Goal: Information Seeking & Learning: Learn about a topic

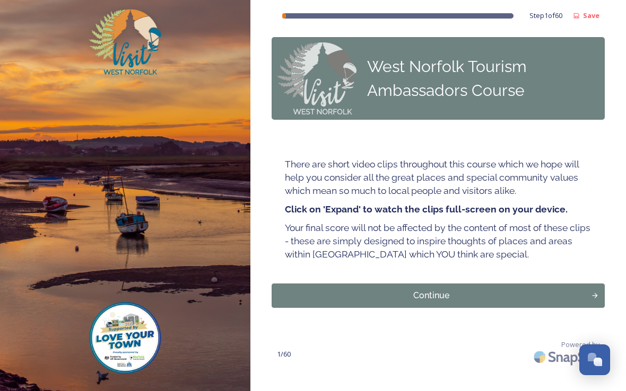
click at [427, 291] on div "Continue" at bounding box center [431, 296] width 308 height 13
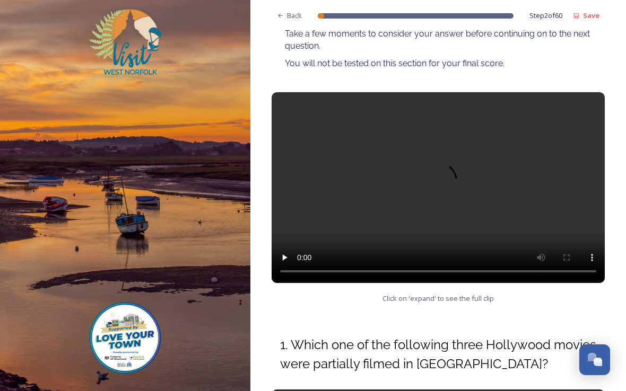
scroll to position [180, 0]
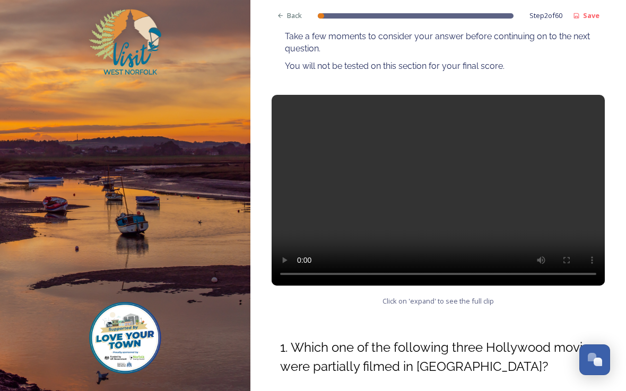
click at [439, 198] on video at bounding box center [437, 190] width 333 height 191
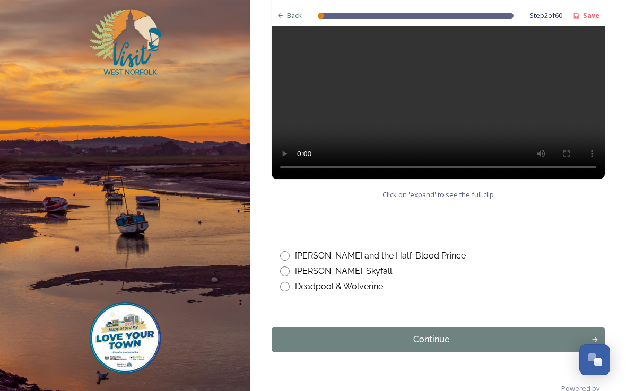
scroll to position [583, 0]
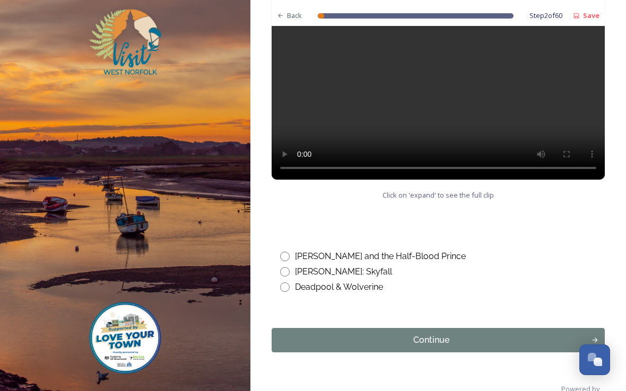
click at [440, 91] on video at bounding box center [437, 84] width 333 height 191
click at [289, 286] on input "radio" at bounding box center [285, 288] width 10 height 10
radio input "true"
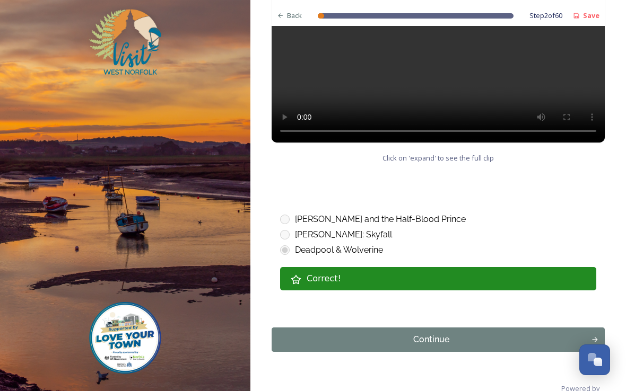
scroll to position [620, 0]
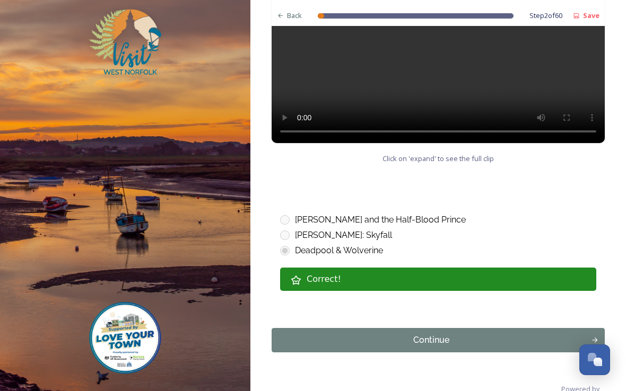
click at [439, 343] on div "Continue" at bounding box center [431, 340] width 308 height 13
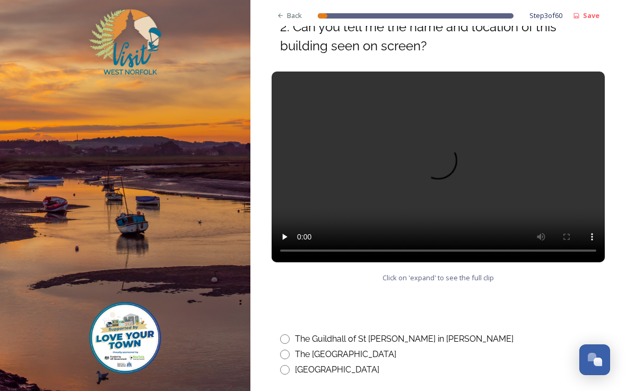
scroll to position [432, 0]
click at [548, 179] on video at bounding box center [437, 167] width 333 height 191
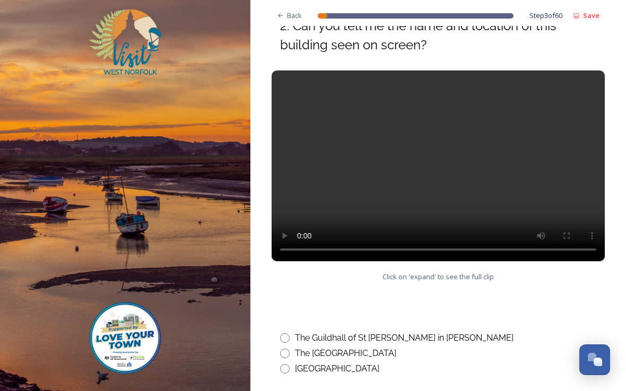
scroll to position [433, 0]
click at [287, 340] on input "radio" at bounding box center [285, 339] width 10 height 10
radio input "true"
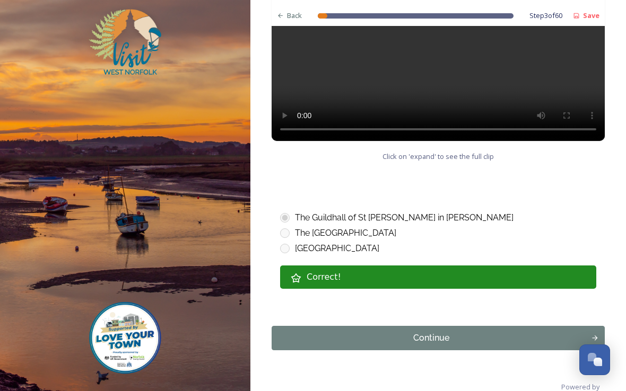
scroll to position [553, 0]
click at [443, 343] on div "Continue" at bounding box center [431, 338] width 308 height 13
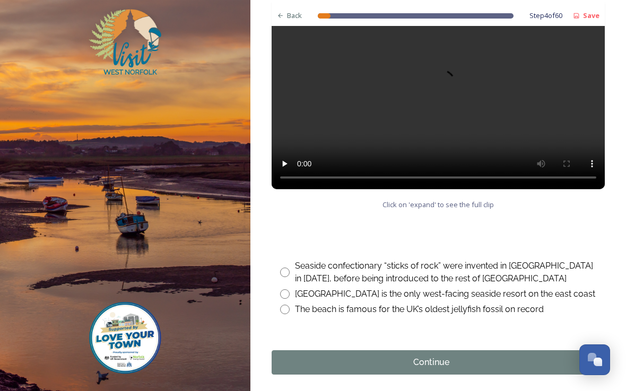
scroll to position [505, 0]
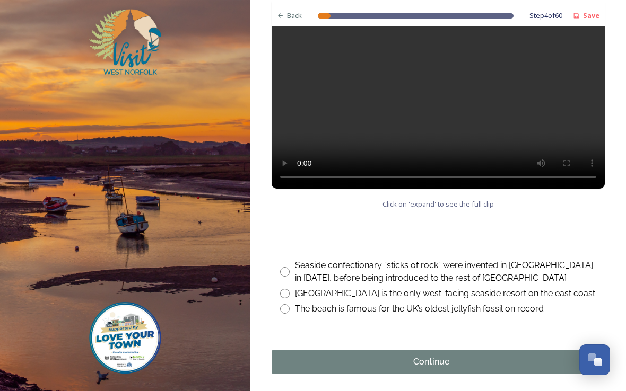
click at [287, 297] on input "radio" at bounding box center [285, 294] width 10 height 10
radio input "true"
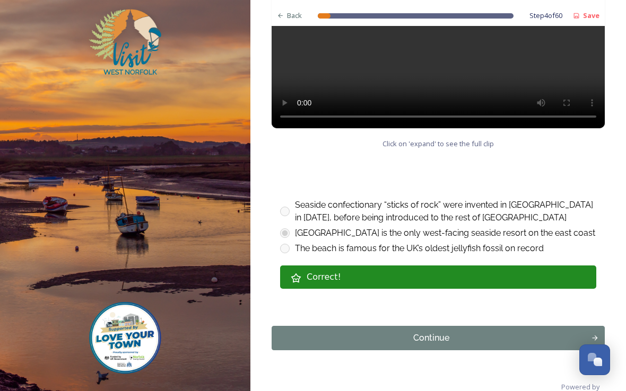
scroll to position [566, 0]
click at [448, 342] on div "Continue" at bounding box center [431, 338] width 308 height 13
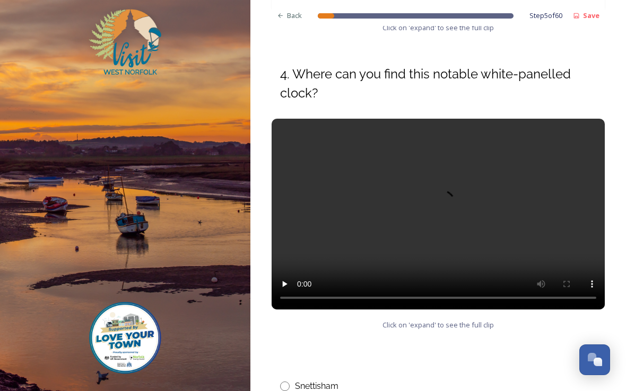
scroll to position [384, 0]
click at [431, 224] on video at bounding box center [437, 214] width 333 height 191
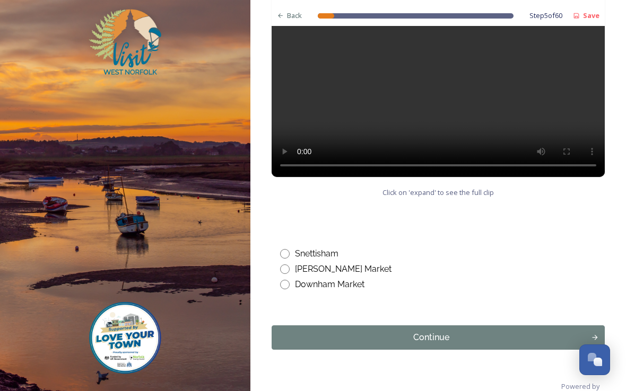
scroll to position [516, 0]
click at [288, 284] on input "radio" at bounding box center [285, 285] width 10 height 10
radio input "true"
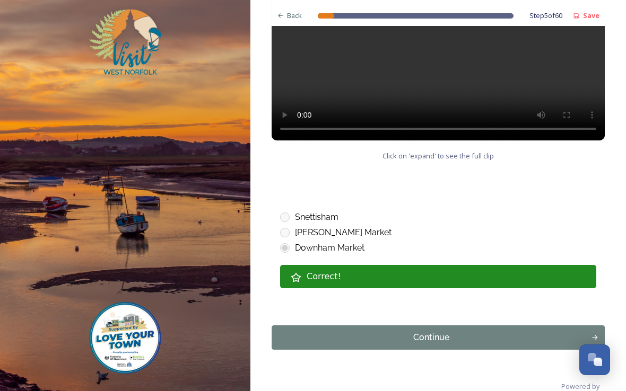
scroll to position [553, 0]
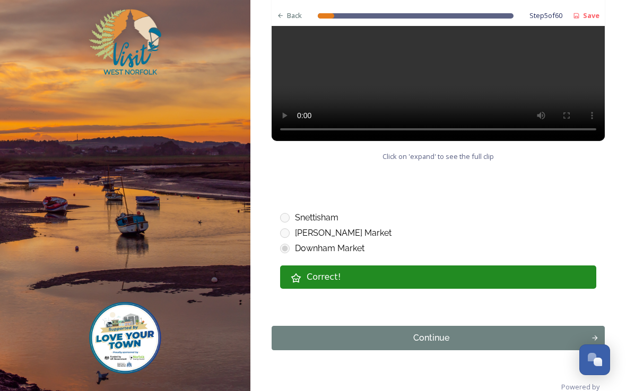
click at [440, 342] on div "Continue" at bounding box center [431, 338] width 308 height 13
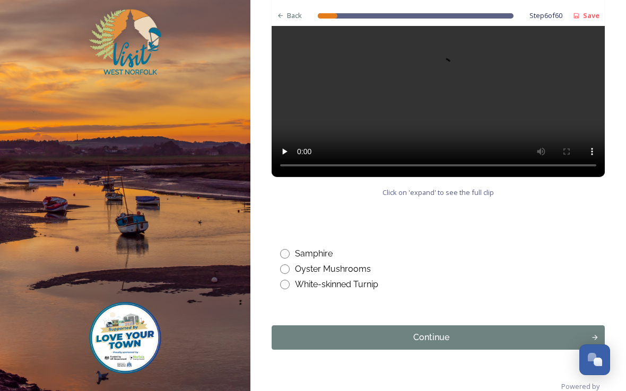
scroll to position [516, 0]
click at [287, 257] on input "radio" at bounding box center [285, 255] width 10 height 10
radio input "true"
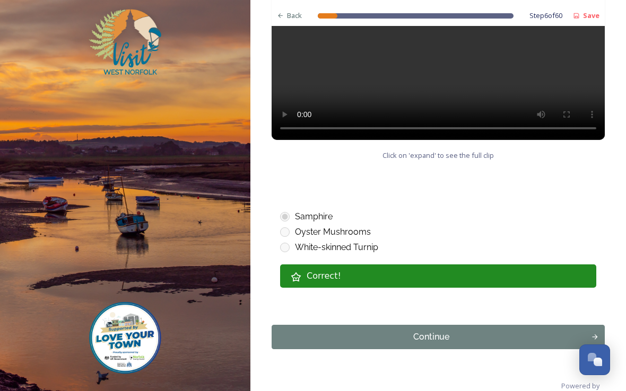
scroll to position [553, 0]
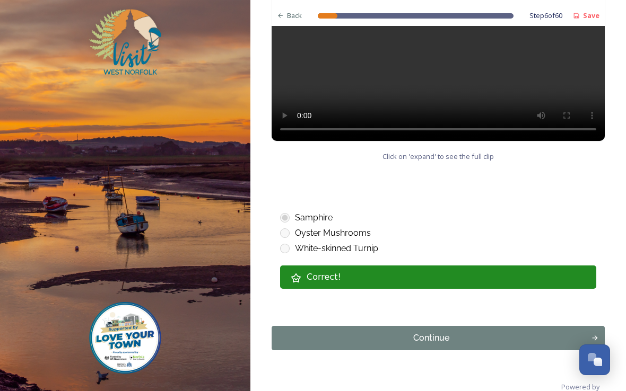
click at [440, 340] on div "Continue" at bounding box center [431, 338] width 308 height 13
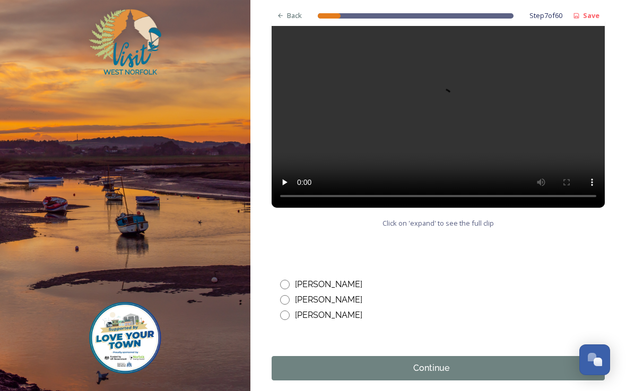
scroll to position [527, 0]
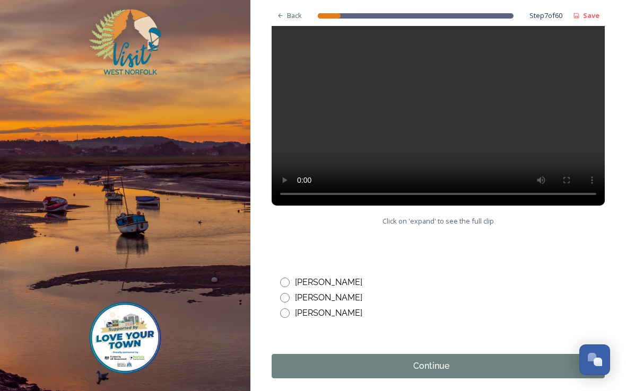
click at [288, 280] on input "radio" at bounding box center [285, 283] width 10 height 10
radio input "true"
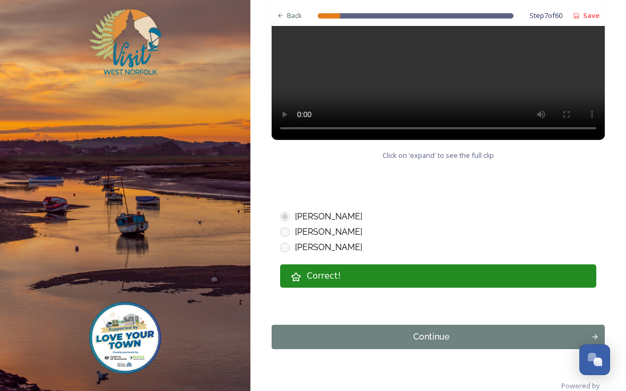
scroll to position [591, 0]
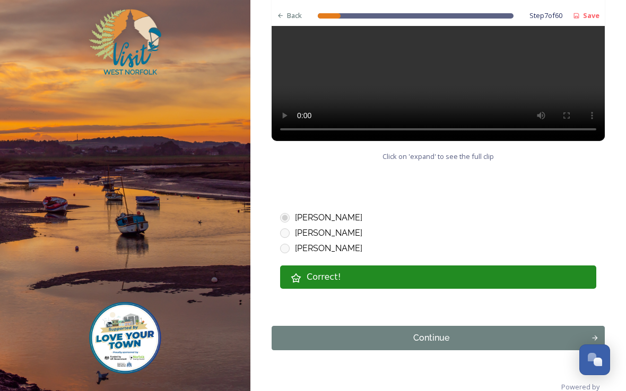
click at [435, 345] on button "Continue" at bounding box center [437, 338] width 333 height 24
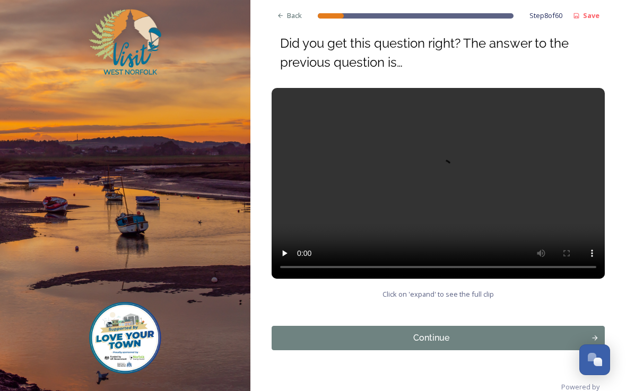
scroll to position [118, 0]
click at [436, 335] on div "Continue" at bounding box center [431, 338] width 308 height 13
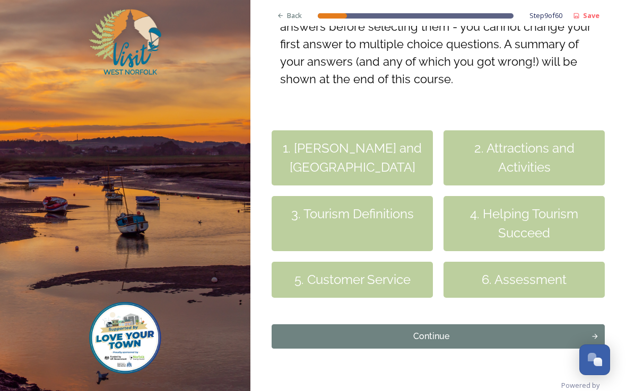
scroll to position [274, 0]
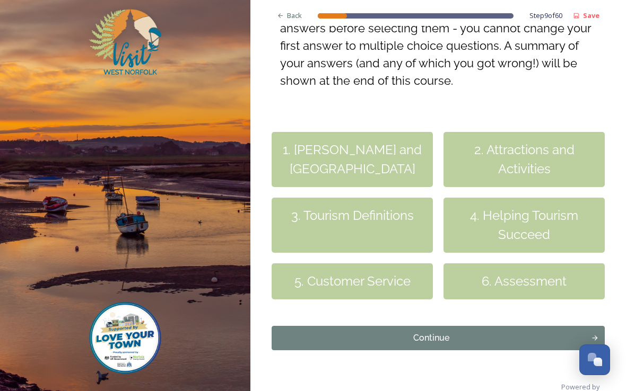
click at [364, 158] on div "1. King's Lynn and West Norfolk" at bounding box center [351, 159] width 161 height 55
click at [443, 338] on div "Continue" at bounding box center [431, 338] width 308 height 13
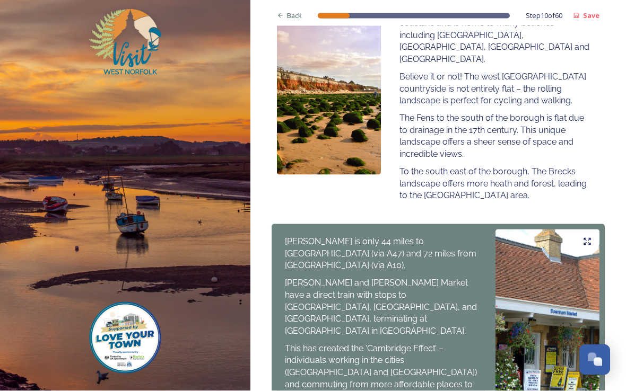
scroll to position [0, 0]
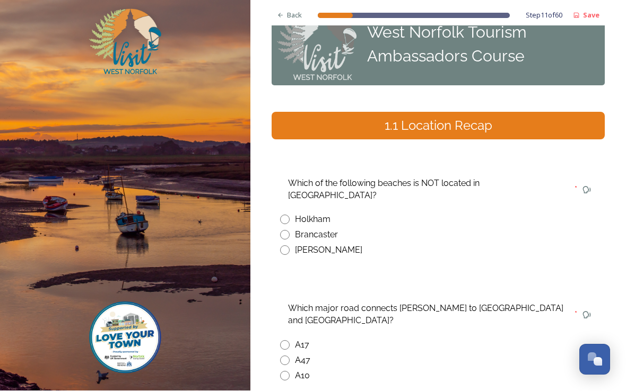
scroll to position [34, 0]
click at [288, 246] on input "radio" at bounding box center [285, 251] width 10 height 10
radio input "true"
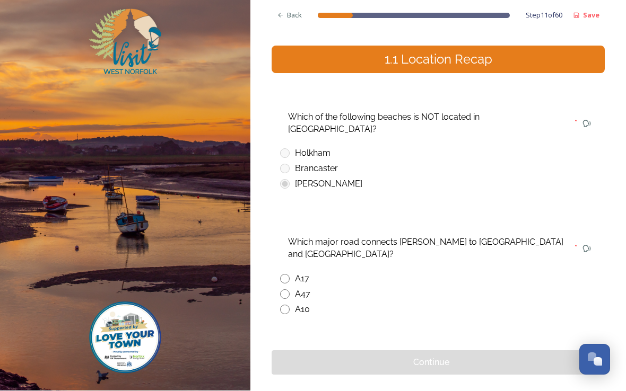
scroll to position [100, 0]
click at [288, 305] on input "radio" at bounding box center [285, 310] width 10 height 10
radio input "true"
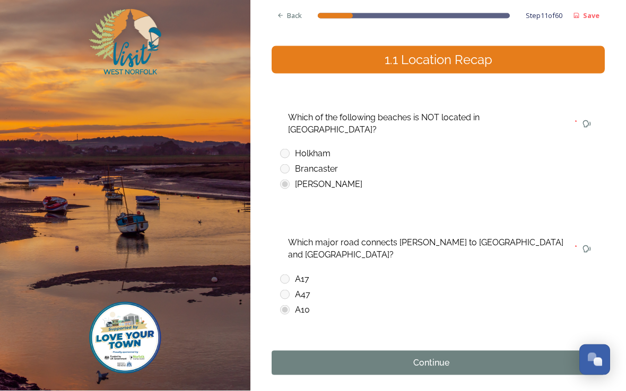
scroll to position [0, 0]
click at [439, 357] on div "Continue" at bounding box center [431, 363] width 308 height 13
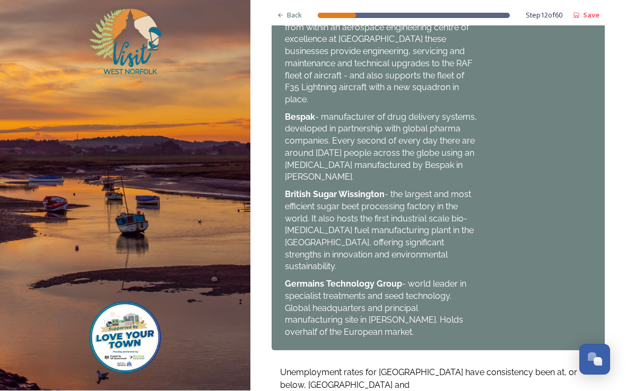
scroll to position [945, 0]
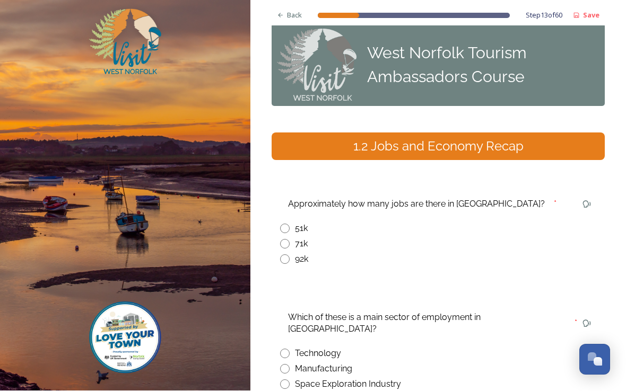
scroll to position [13, 0]
click at [288, 244] on input "radio" at bounding box center [285, 245] width 10 height 10
radio input "true"
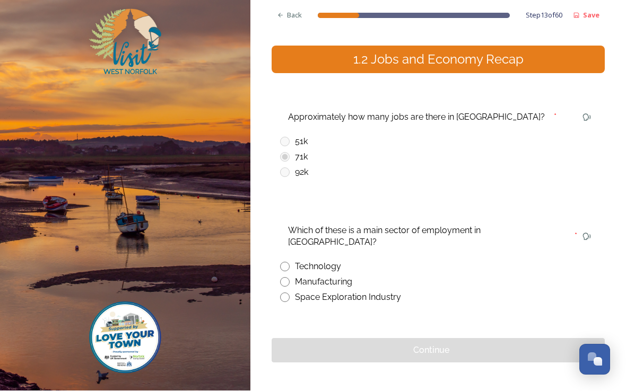
scroll to position [0, 0]
click at [285, 278] on input "radio" at bounding box center [285, 283] width 10 height 10
radio input "true"
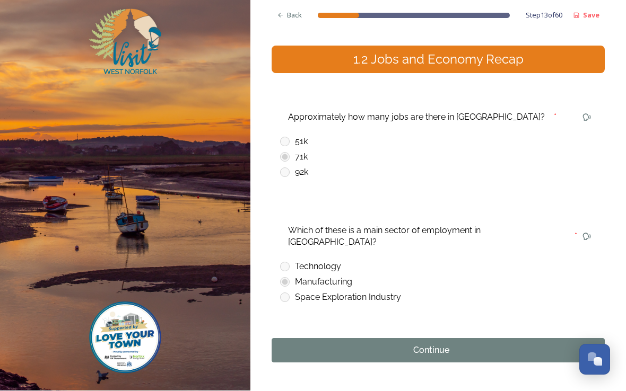
click at [435, 345] on div "Continue" at bounding box center [431, 351] width 308 height 13
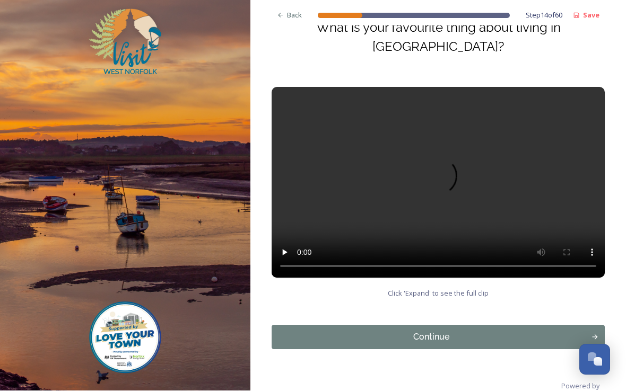
scroll to position [131, 0]
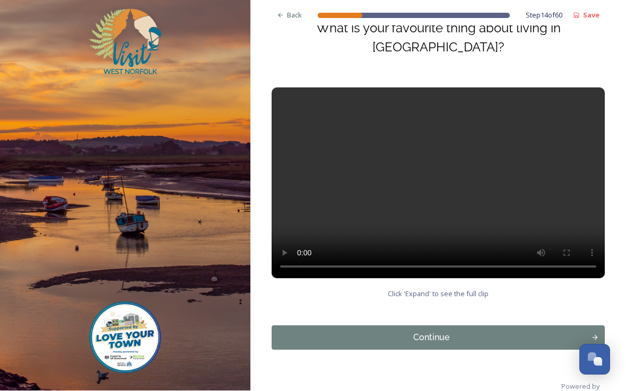
click at [437, 191] on video at bounding box center [437, 183] width 333 height 191
click at [440, 337] on div "Continue" at bounding box center [431, 338] width 308 height 13
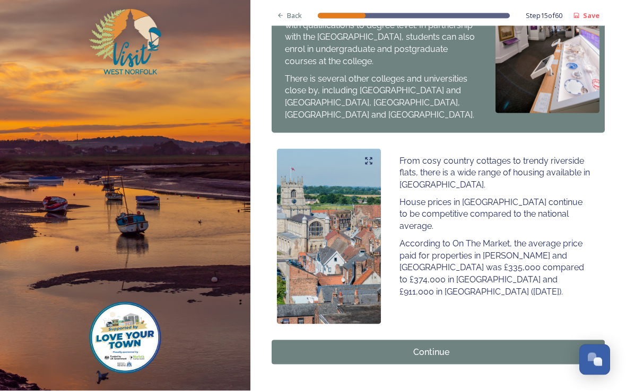
scroll to position [0, 0]
click at [437, 346] on div "Continue" at bounding box center [431, 352] width 308 height 13
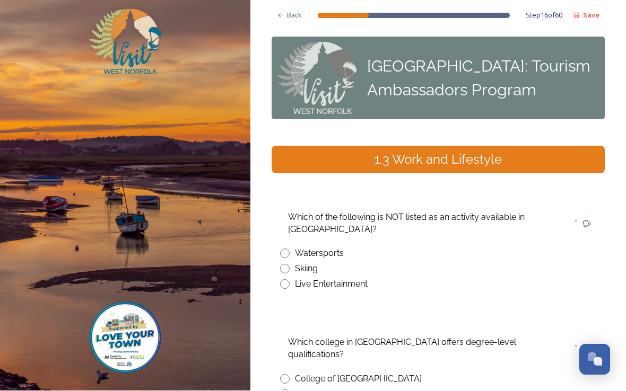
click at [288, 268] on input "radio" at bounding box center [285, 270] width 10 height 10
radio input "true"
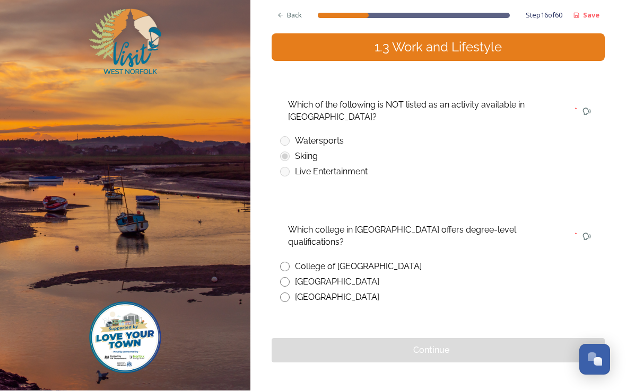
scroll to position [112, 0]
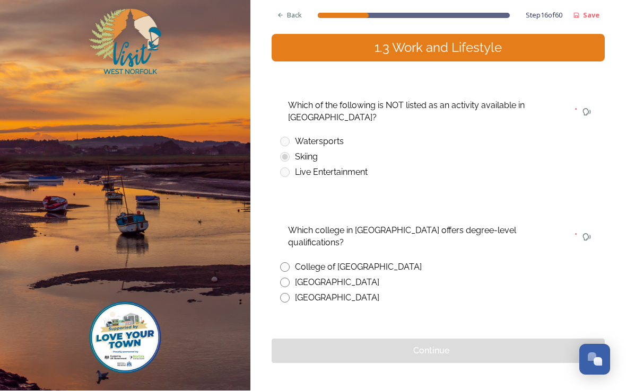
click at [293, 261] on div "College of West Anglia" at bounding box center [438, 267] width 316 height 13
radio input "true"
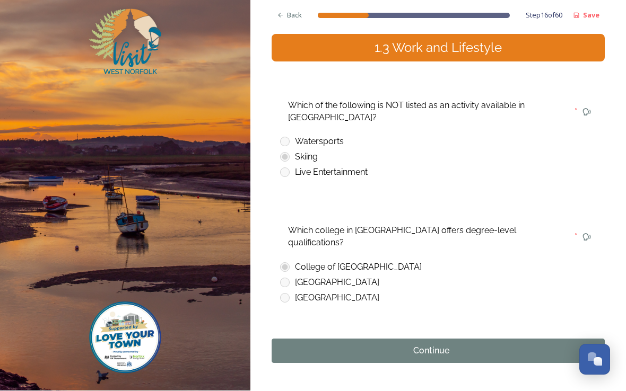
click at [443, 345] on div "Continue" at bounding box center [431, 351] width 308 height 13
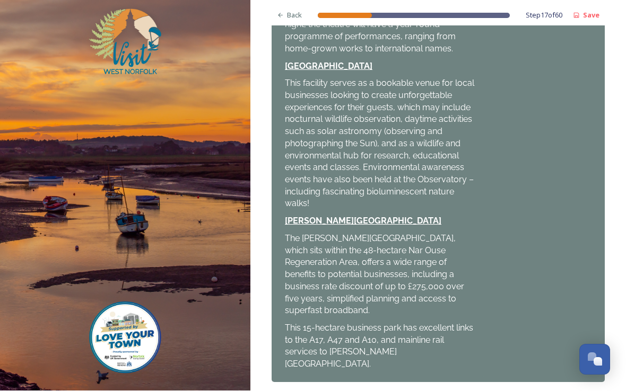
scroll to position [396, 0]
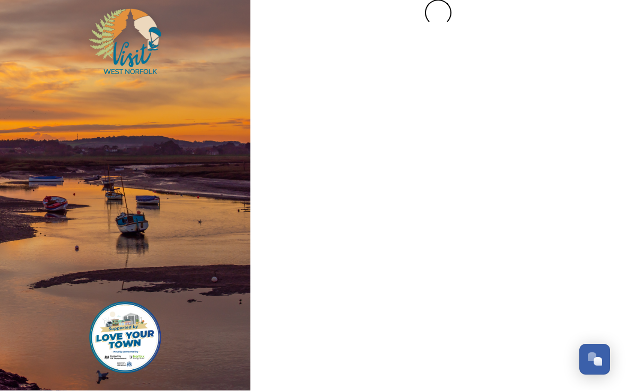
scroll to position [0, 0]
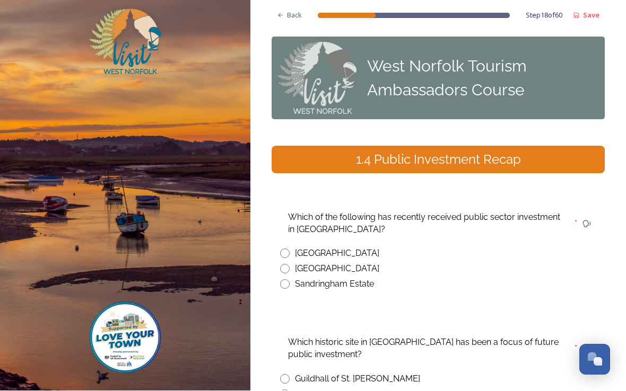
click at [297, 251] on div "Hunstanton Observatory" at bounding box center [337, 254] width 84 height 13
radio input "true"
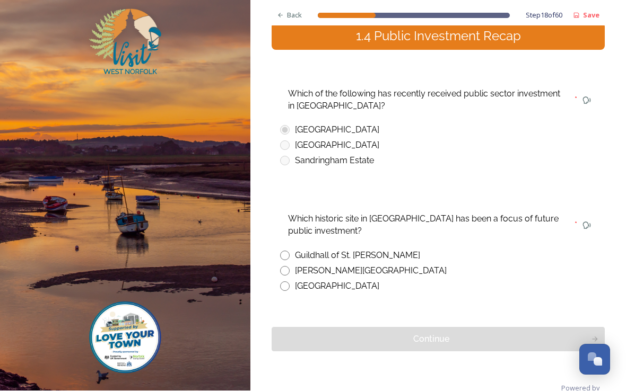
scroll to position [124, 0]
click at [288, 251] on input "radio" at bounding box center [285, 256] width 10 height 10
radio input "true"
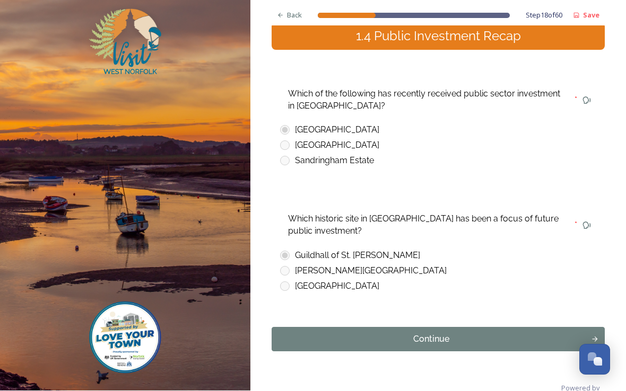
click at [440, 329] on button "Continue" at bounding box center [437, 340] width 333 height 24
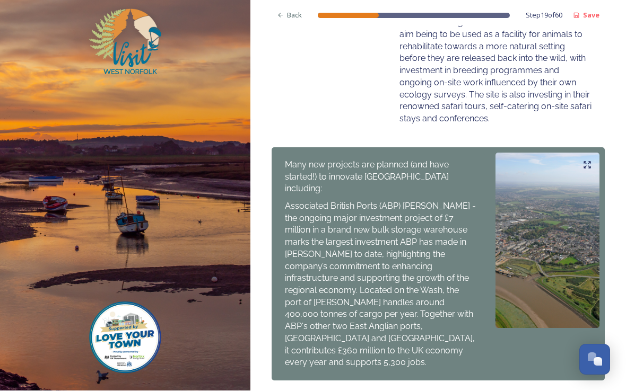
scroll to position [540, 0]
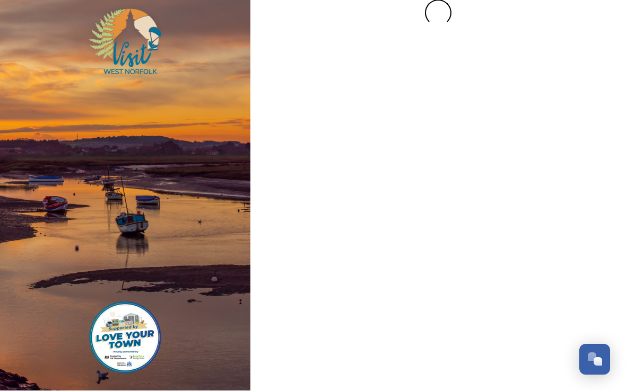
scroll to position [0, 0]
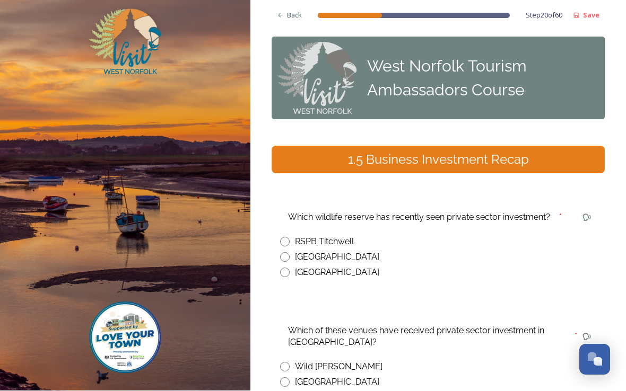
click at [295, 259] on div "Watatunga Wildlife Reserve" at bounding box center [337, 257] width 84 height 13
radio input "true"
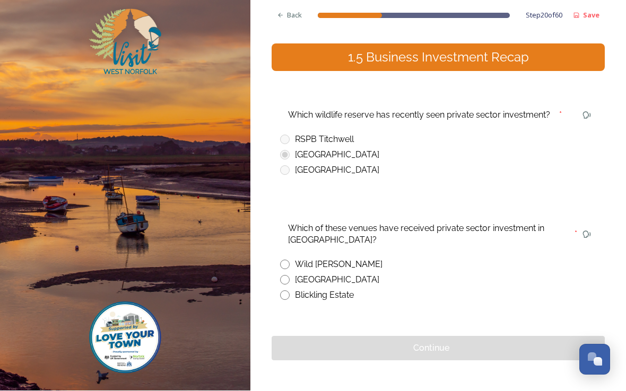
scroll to position [104, 0]
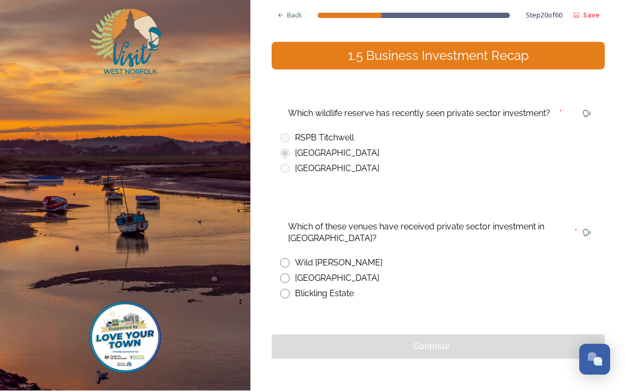
click at [287, 263] on input "radio" at bounding box center [285, 264] width 10 height 10
radio input "true"
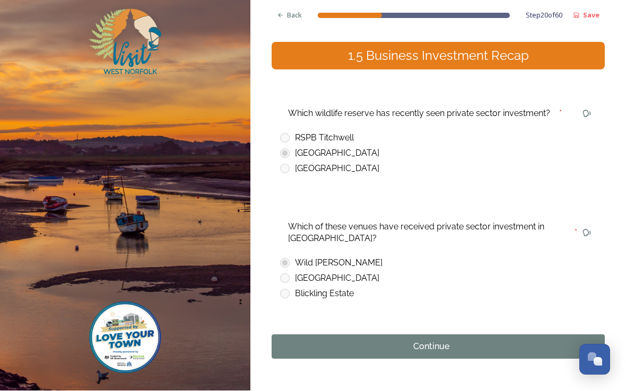
click at [433, 343] on div "Continue" at bounding box center [431, 347] width 308 height 13
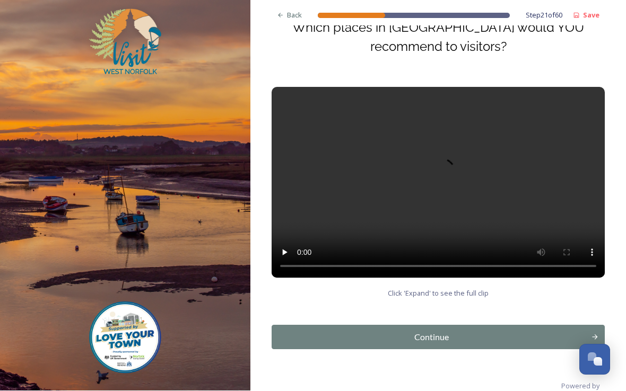
scroll to position [131, 0]
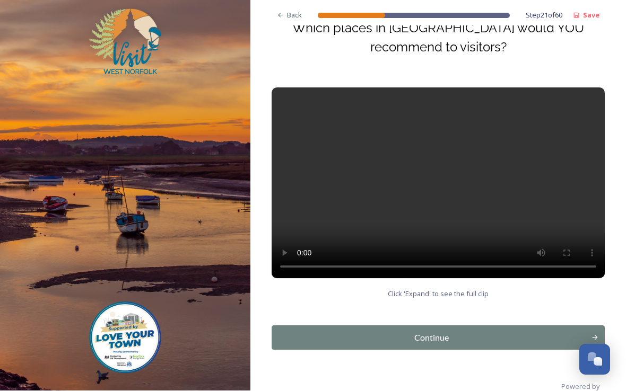
click at [438, 178] on video at bounding box center [437, 183] width 333 height 191
click at [434, 343] on div "Continue" at bounding box center [431, 338] width 308 height 13
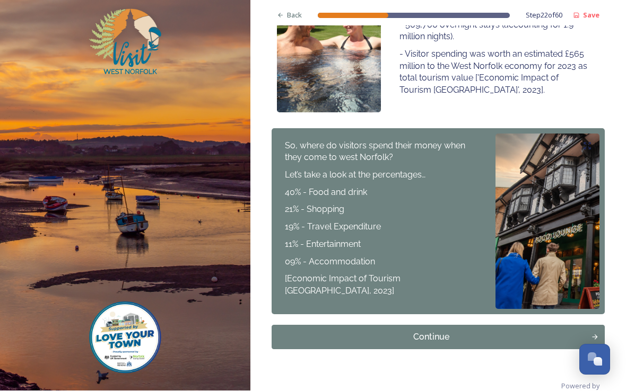
scroll to position [268, 0]
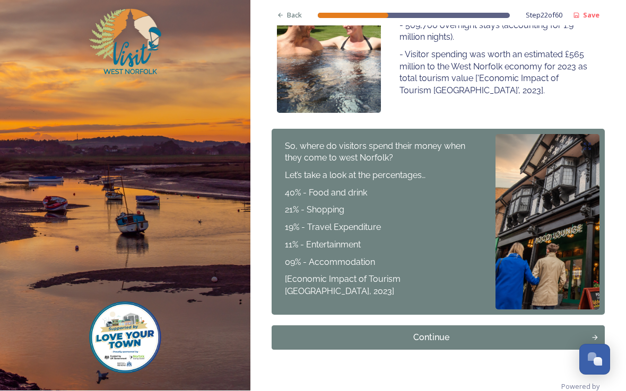
click at [440, 330] on button "Continue" at bounding box center [437, 338] width 333 height 24
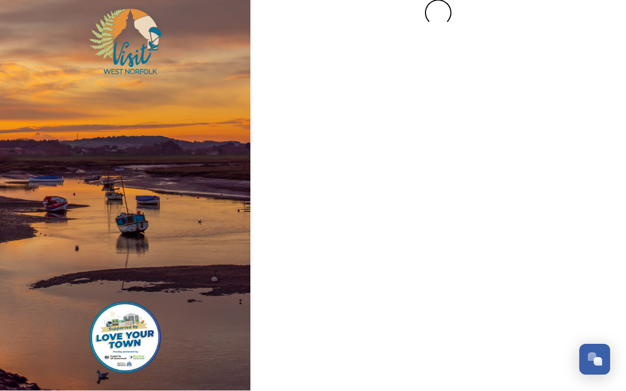
scroll to position [0, 0]
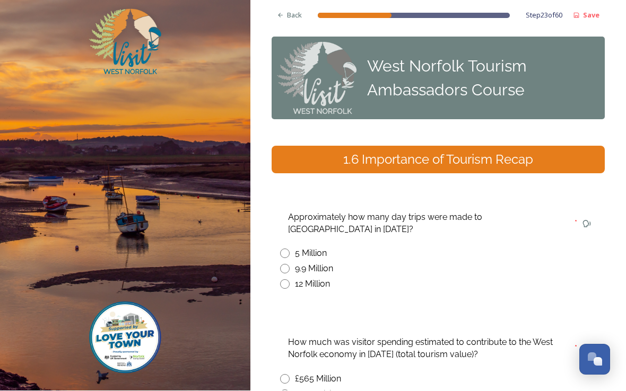
click at [288, 267] on input "radio" at bounding box center [285, 270] width 10 height 10
radio input "true"
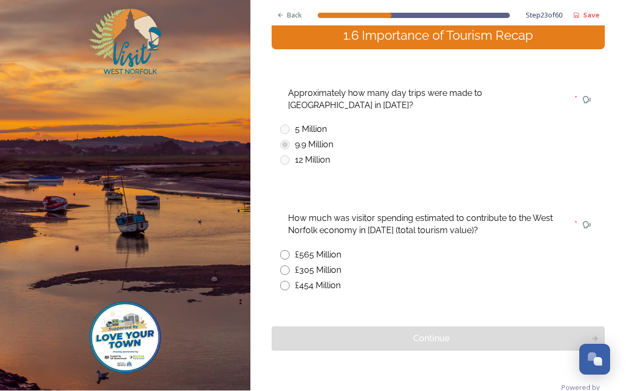
scroll to position [124, 0]
click at [287, 253] on input "radio" at bounding box center [285, 256] width 10 height 10
radio input "true"
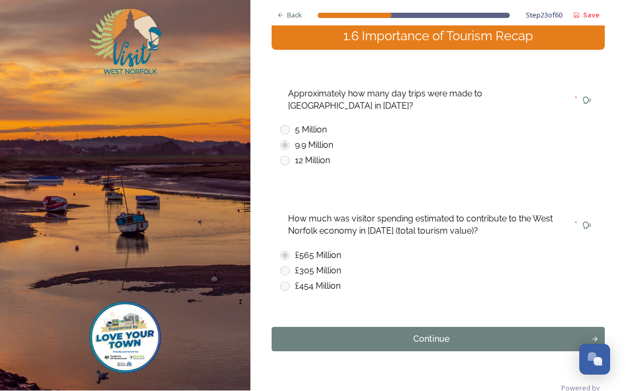
click at [439, 334] on div "Continue" at bounding box center [431, 340] width 308 height 13
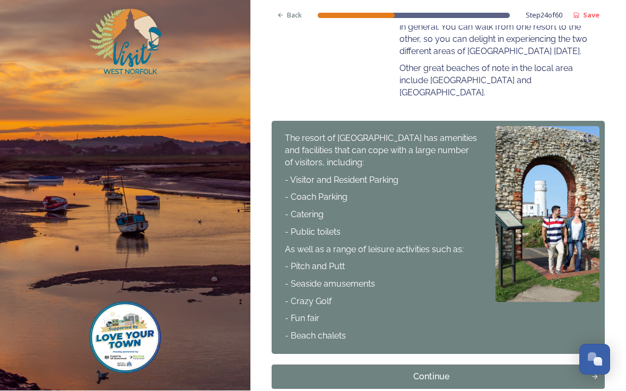
scroll to position [505, 0]
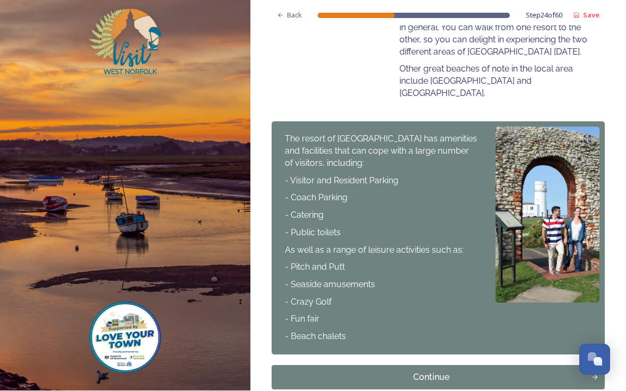
click at [437, 372] on div "Continue" at bounding box center [431, 378] width 308 height 13
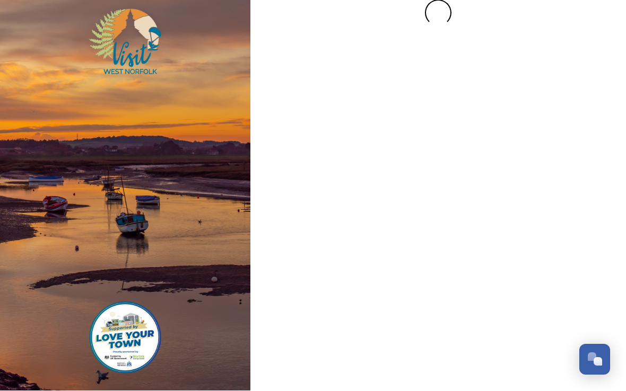
scroll to position [0, 0]
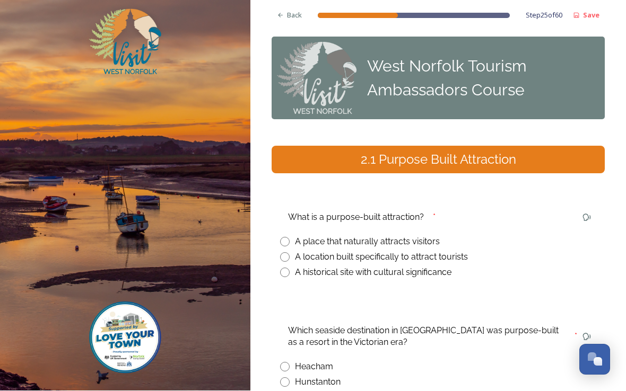
click at [287, 259] on input "radio" at bounding box center [285, 258] width 10 height 10
radio input "true"
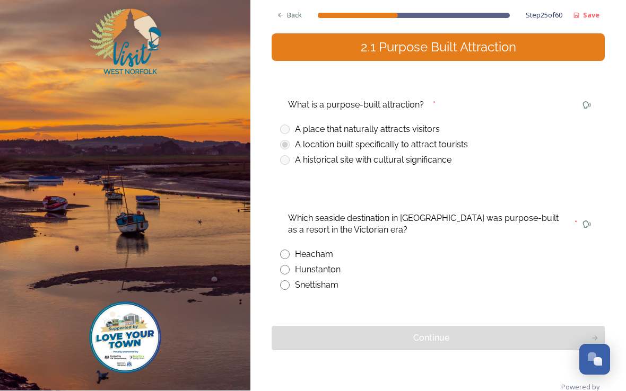
scroll to position [112, 0]
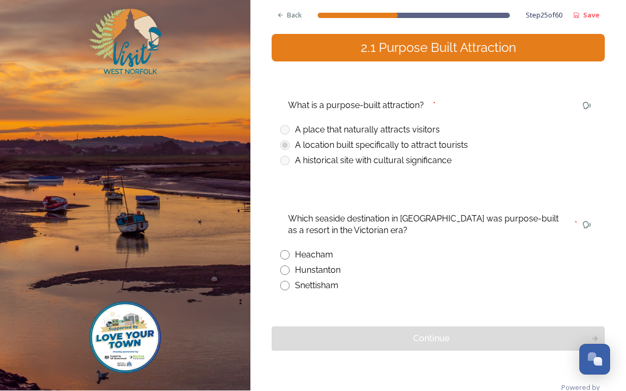
click at [288, 271] on input "radio" at bounding box center [285, 271] width 10 height 10
radio input "true"
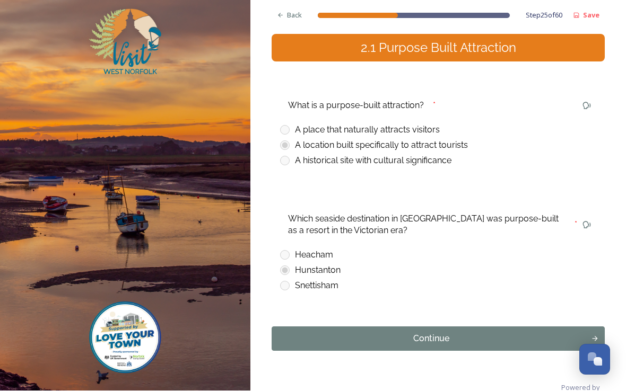
click at [432, 339] on div "Continue" at bounding box center [431, 339] width 308 height 13
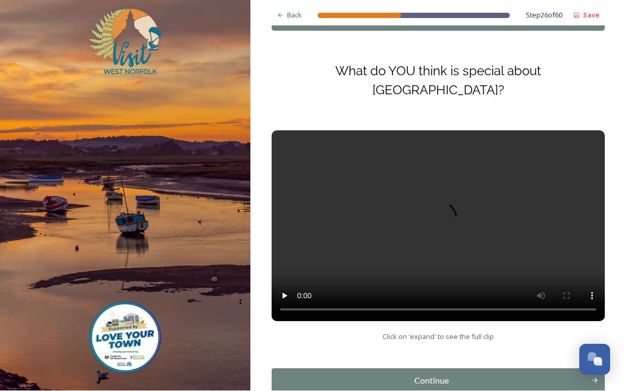
scroll to position [91, 0]
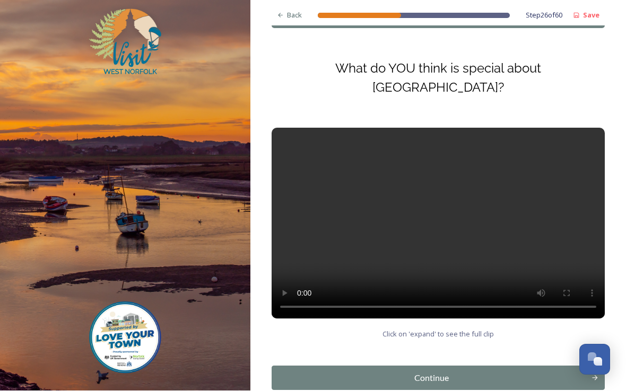
click at [444, 210] on video at bounding box center [437, 223] width 333 height 191
click at [431, 372] on div "Continue" at bounding box center [431, 378] width 308 height 13
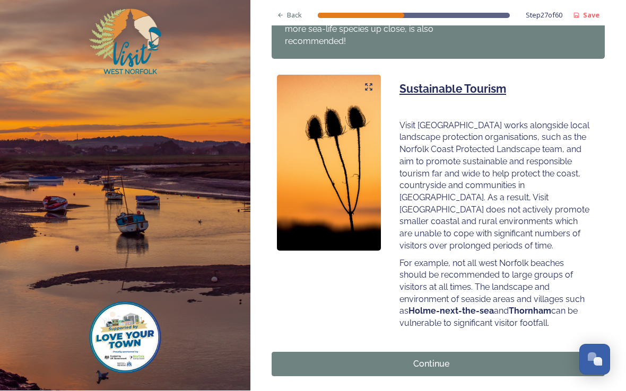
scroll to position [670, 0]
click at [425, 359] on div "Continue" at bounding box center [431, 365] width 308 height 13
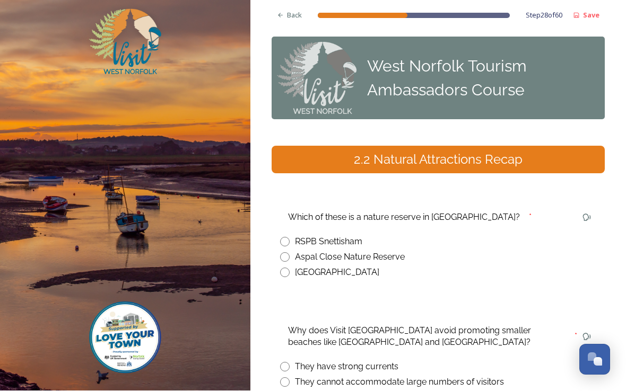
click at [292, 241] on div "RSPB Snettisham" at bounding box center [438, 242] width 316 height 13
radio input "true"
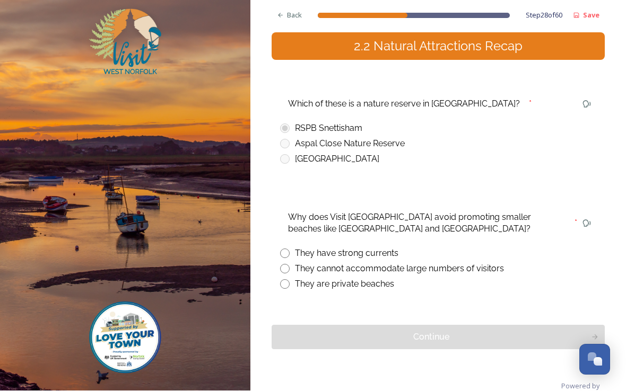
scroll to position [112, 0]
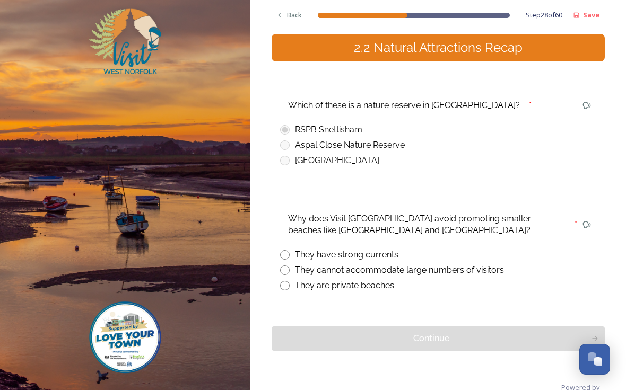
click at [288, 268] on input "radio" at bounding box center [285, 271] width 10 height 10
radio input "true"
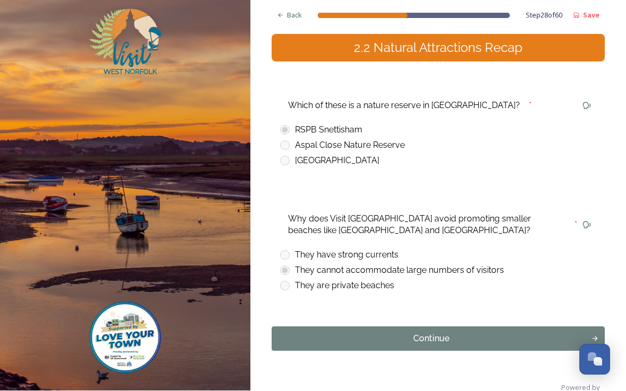
click at [441, 339] on div "Continue" at bounding box center [431, 339] width 308 height 13
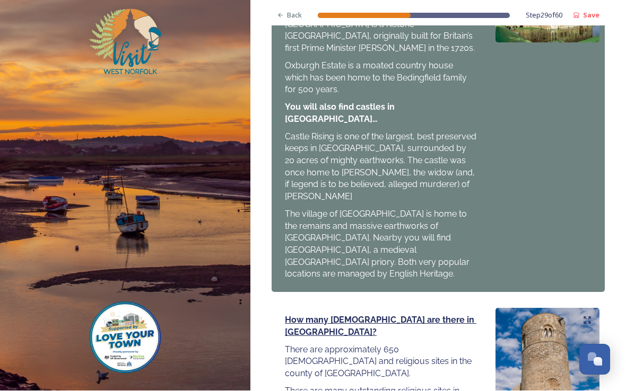
scroll to position [1071, 0]
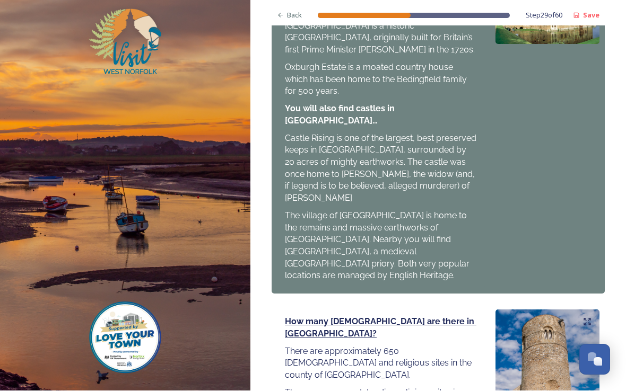
click at [600, 67] on div "Do you recognise any of these historic houses in west Norfolk? - Sandringham Es…" at bounding box center [437, 78] width 333 height 431
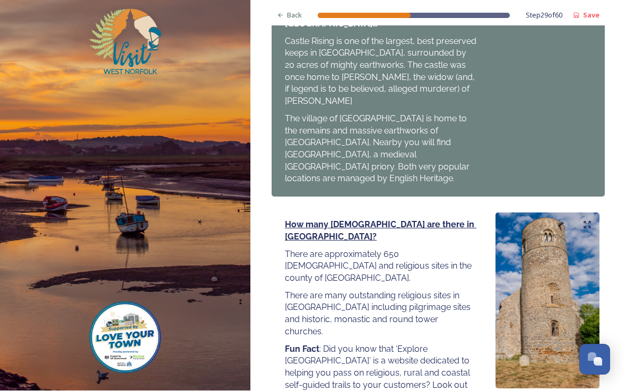
scroll to position [1167, 0]
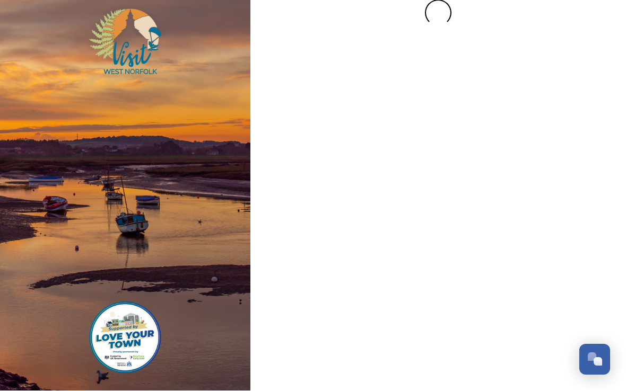
scroll to position [0, 0]
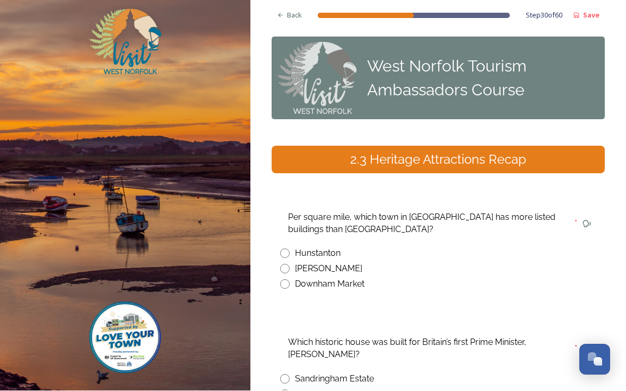
click at [289, 268] on input "radio" at bounding box center [285, 270] width 10 height 10
radio input "true"
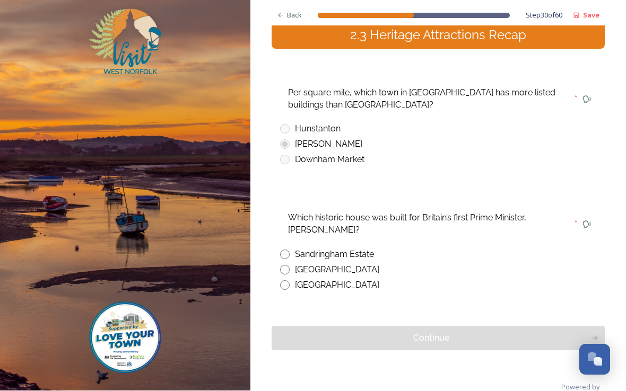
scroll to position [124, 0]
click at [288, 282] on input "radio" at bounding box center [285, 287] width 10 height 10
radio input "true"
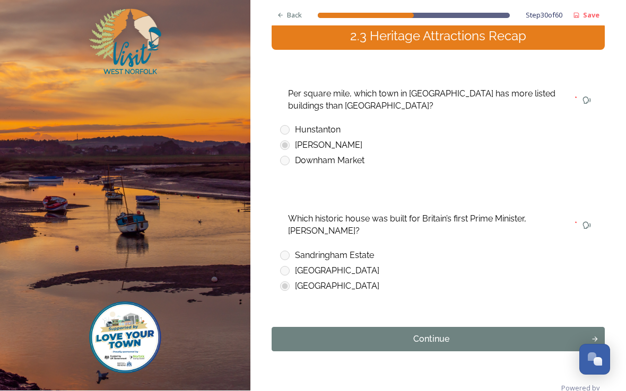
click at [446, 335] on div "Continue" at bounding box center [431, 340] width 308 height 13
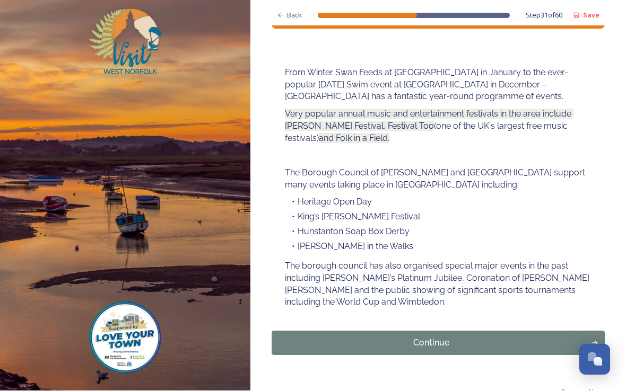
scroll to position [144, 0]
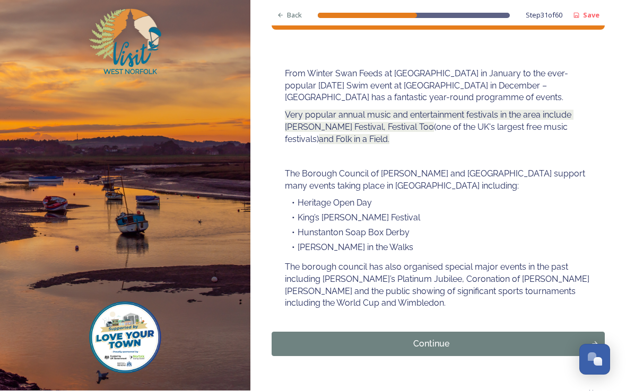
click at [429, 341] on div "Continue" at bounding box center [431, 344] width 308 height 13
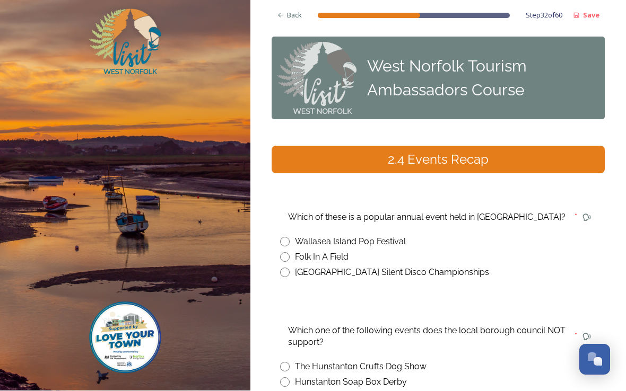
click at [288, 257] on input "radio" at bounding box center [285, 258] width 10 height 10
radio input "true"
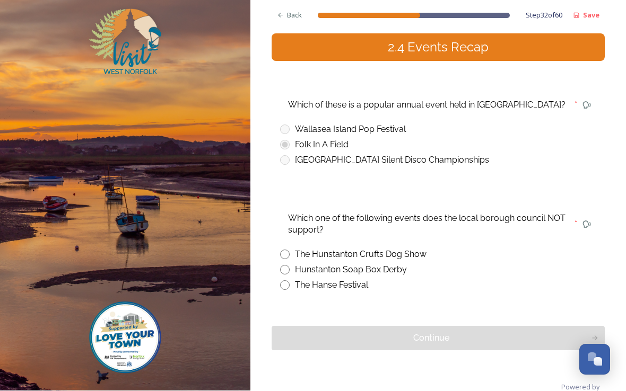
scroll to position [112, 0]
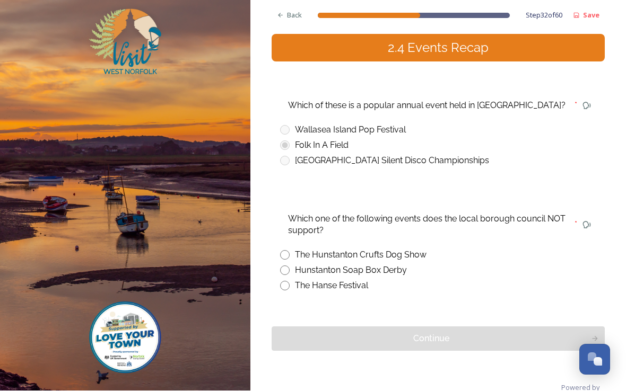
click at [289, 252] on input "radio" at bounding box center [285, 256] width 10 height 10
radio input "true"
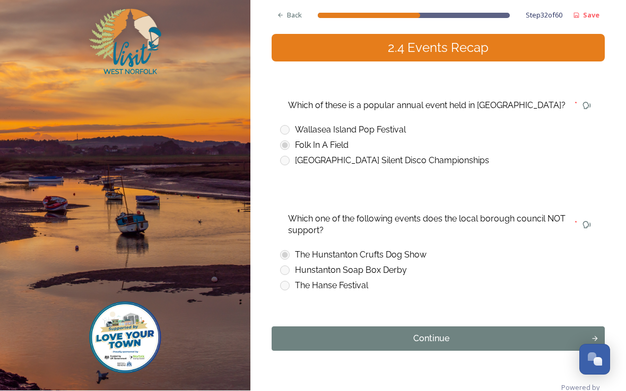
click at [438, 333] on div "Continue" at bounding box center [431, 339] width 308 height 13
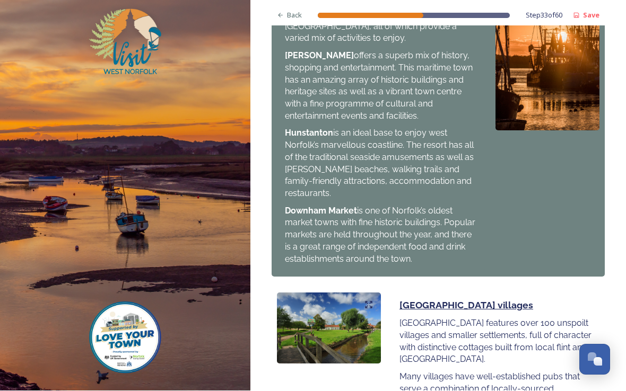
scroll to position [1183, 0]
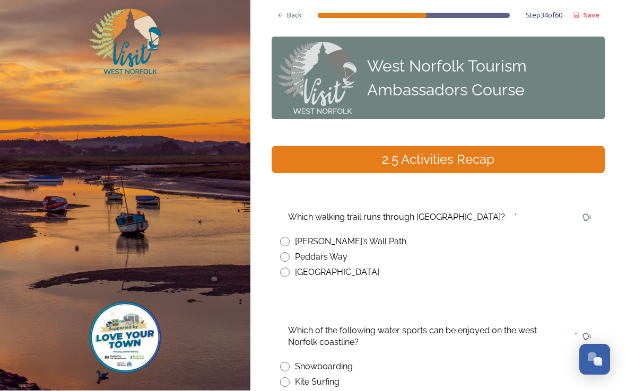
click at [288, 254] on input "radio" at bounding box center [285, 258] width 10 height 10
radio input "true"
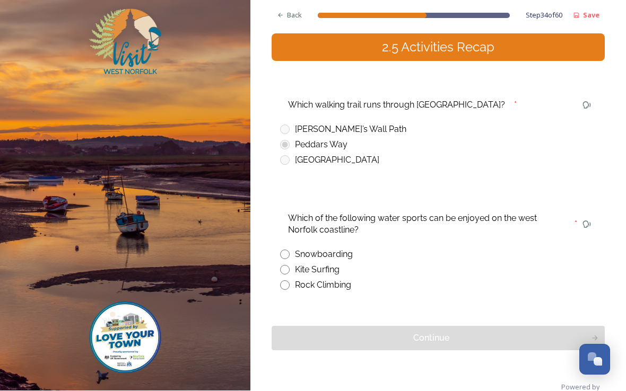
scroll to position [112, 0]
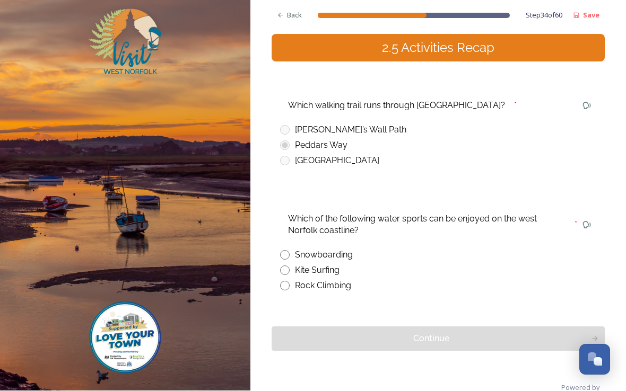
click at [296, 267] on div "Kite Surfing" at bounding box center [317, 271] width 45 height 13
radio input "true"
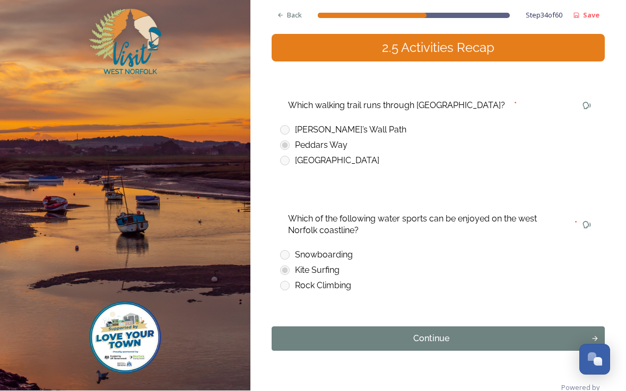
click at [446, 333] on div "Continue" at bounding box center [431, 339] width 308 height 13
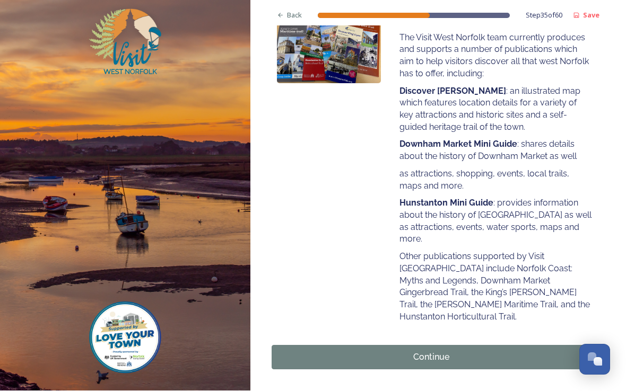
scroll to position [197, 0]
click at [434, 352] on div "Continue" at bounding box center [431, 358] width 308 height 13
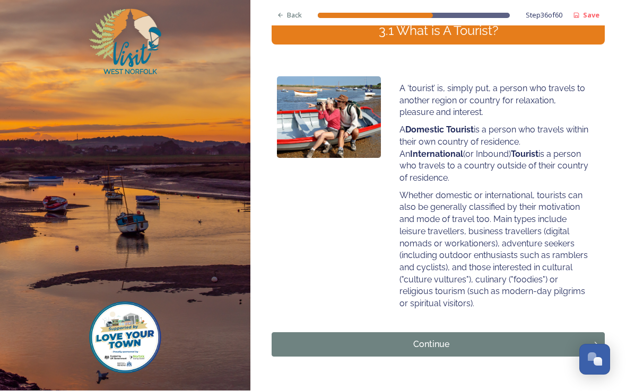
scroll to position [0, 0]
click at [446, 341] on div "Continue" at bounding box center [431, 345] width 308 height 13
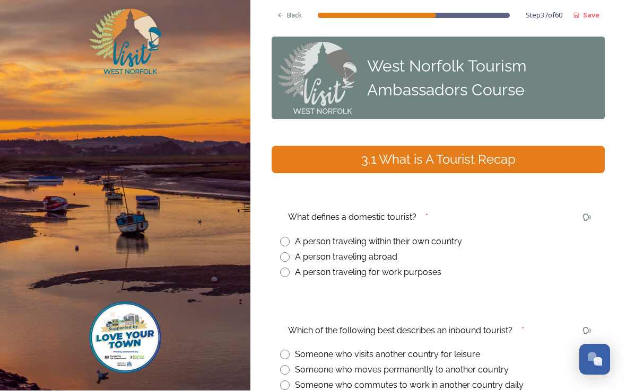
click at [287, 240] on input "radio" at bounding box center [285, 243] width 10 height 10
radio input "true"
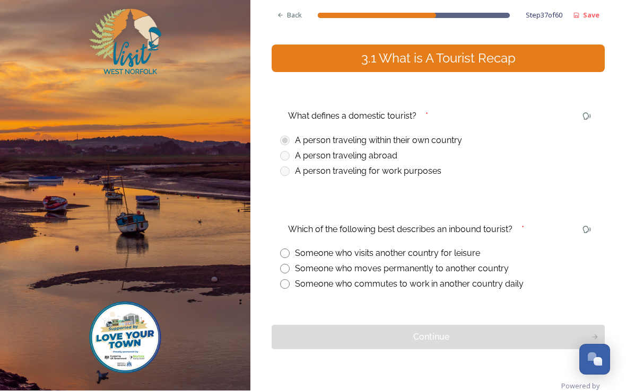
scroll to position [100, 0]
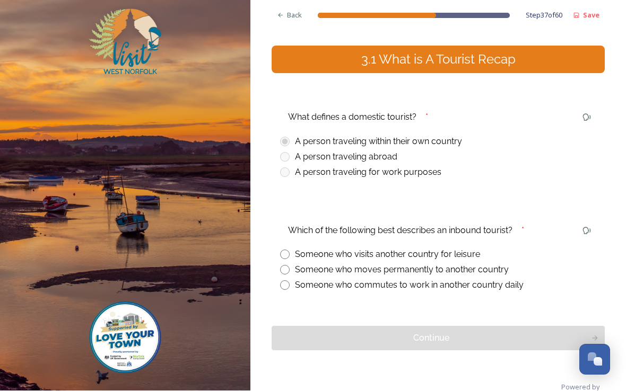
click at [283, 255] on input "radio" at bounding box center [285, 255] width 10 height 10
radio input "true"
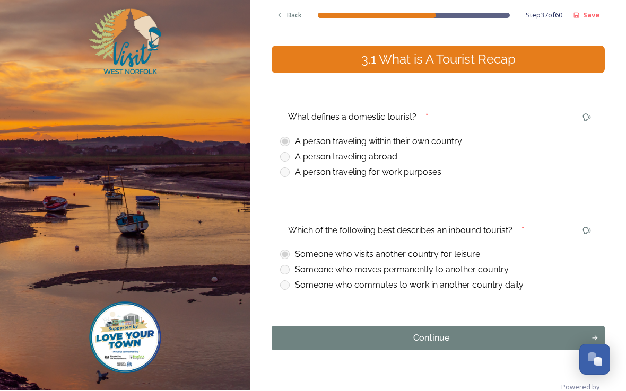
click at [437, 335] on div "Continue" at bounding box center [431, 338] width 308 height 13
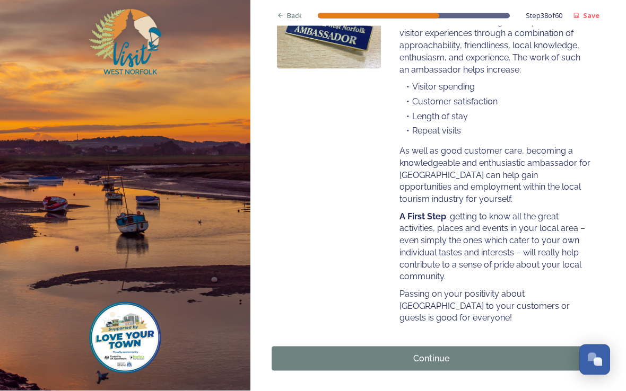
scroll to position [0, 0]
click at [432, 353] on div "Continue" at bounding box center [431, 359] width 308 height 13
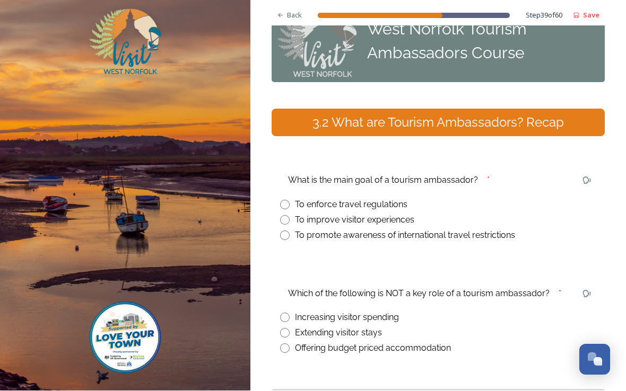
scroll to position [37, 0]
click at [286, 221] on input "radio" at bounding box center [285, 221] width 10 height 10
radio input "true"
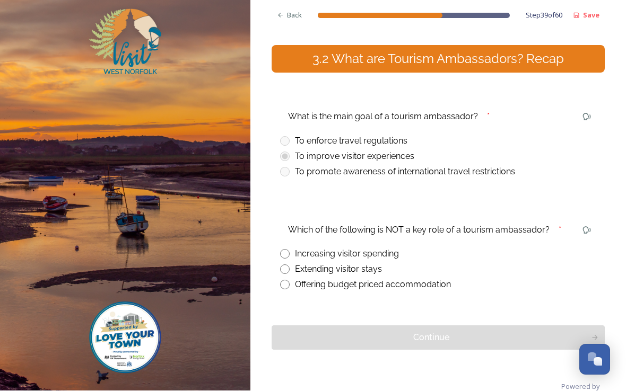
scroll to position [100, 0]
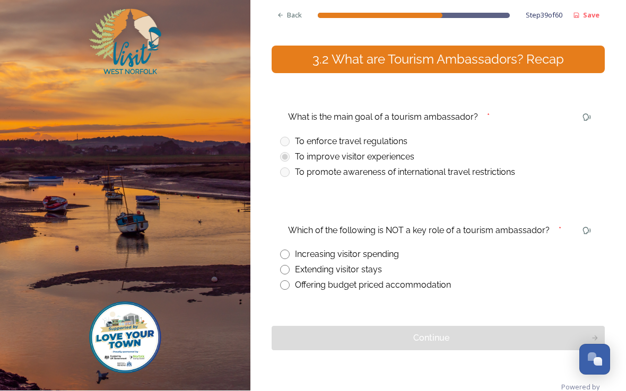
click at [287, 253] on input "radio" at bounding box center [285, 255] width 10 height 10
radio input "true"
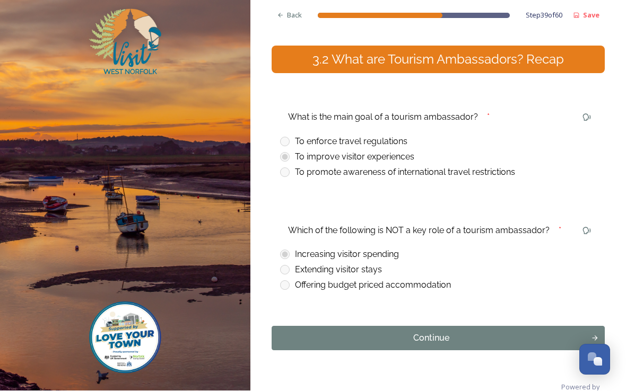
click at [434, 334] on div "Continue" at bounding box center [431, 338] width 308 height 13
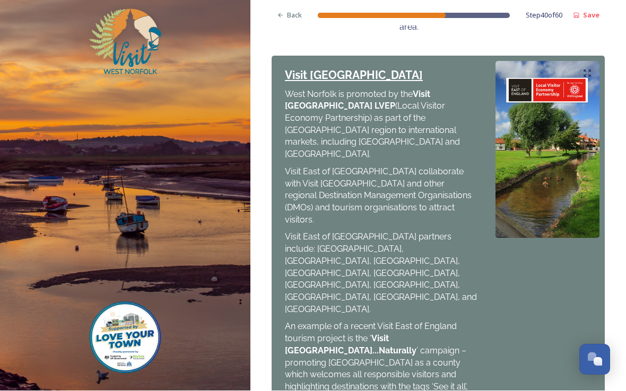
scroll to position [581, 0]
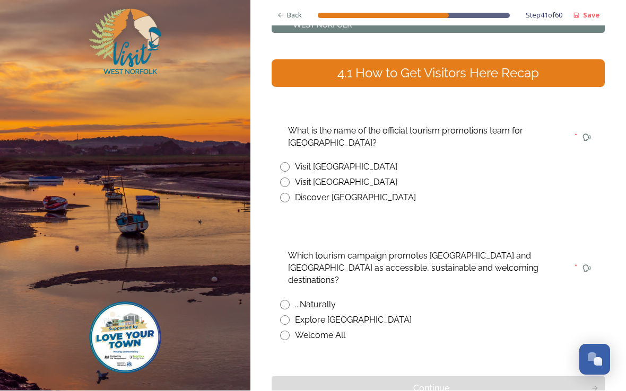
scroll to position [86, 0]
click at [288, 181] on input "radio" at bounding box center [285, 183] width 10 height 10
radio input "true"
click at [284, 331] on input "radio" at bounding box center [285, 336] width 10 height 10
radio input "true"
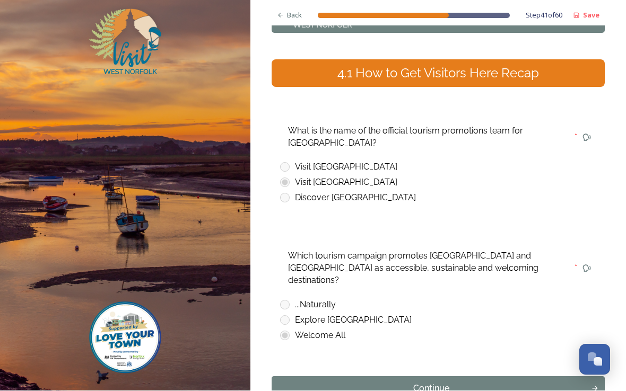
click at [437, 383] on div "Continue" at bounding box center [431, 389] width 308 height 13
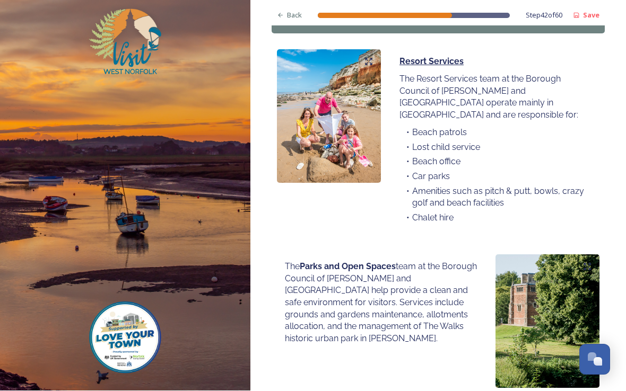
scroll to position [764, 0]
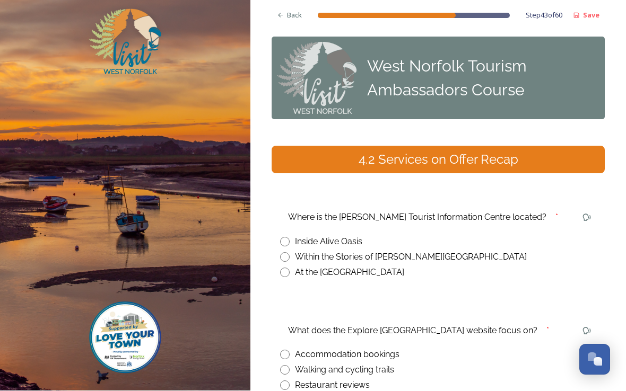
click at [288, 253] on input "radio" at bounding box center [285, 258] width 10 height 10
radio input "true"
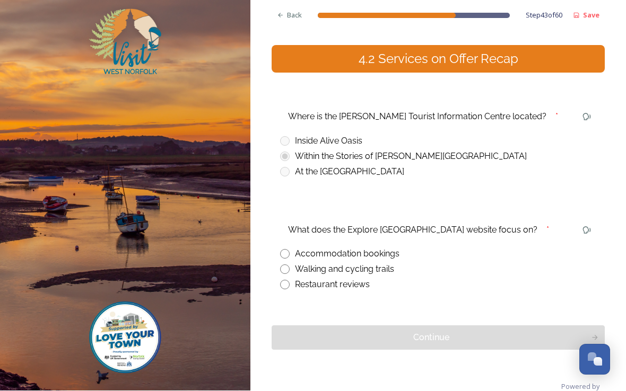
scroll to position [100, 0]
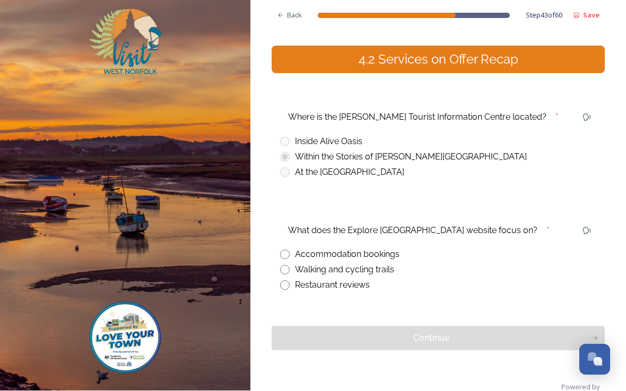
click at [288, 250] on input "radio" at bounding box center [285, 255] width 10 height 10
radio input "true"
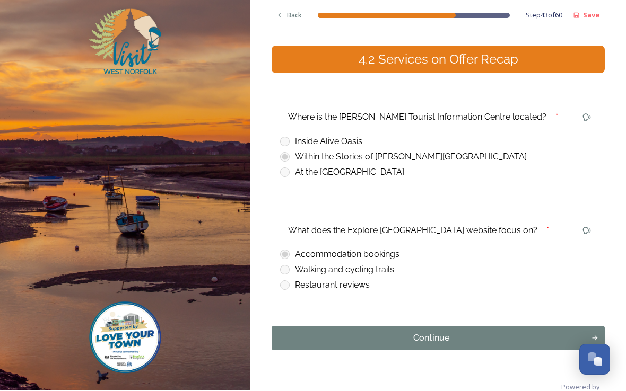
click at [437, 332] on div "Continue" at bounding box center [431, 338] width 308 height 13
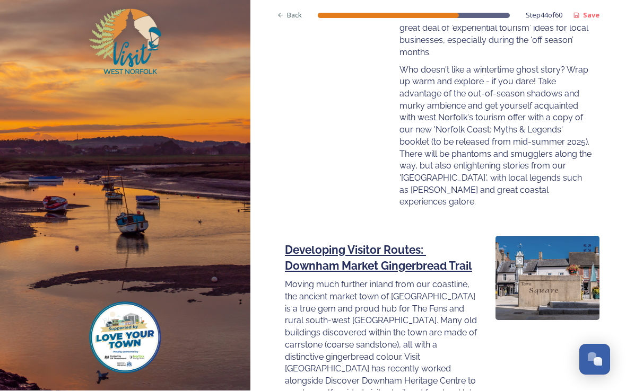
scroll to position [1596, 0]
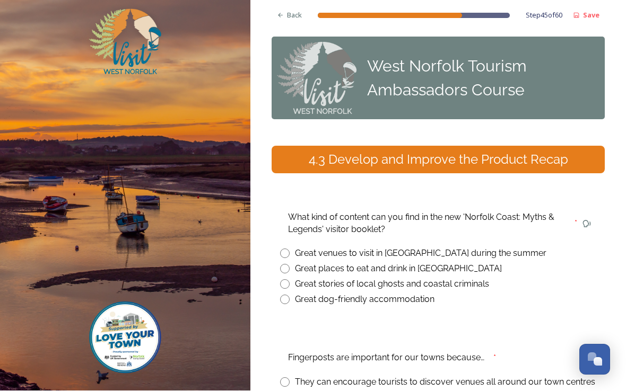
click at [286, 280] on input "radio" at bounding box center [285, 285] width 10 height 10
radio input "true"
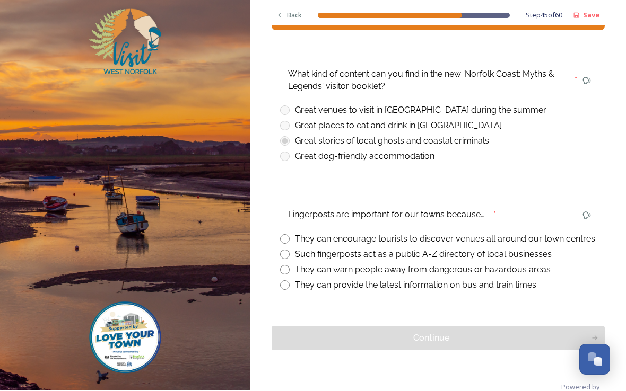
scroll to position [143, 0]
click at [287, 235] on input "radio" at bounding box center [285, 240] width 10 height 10
radio input "true"
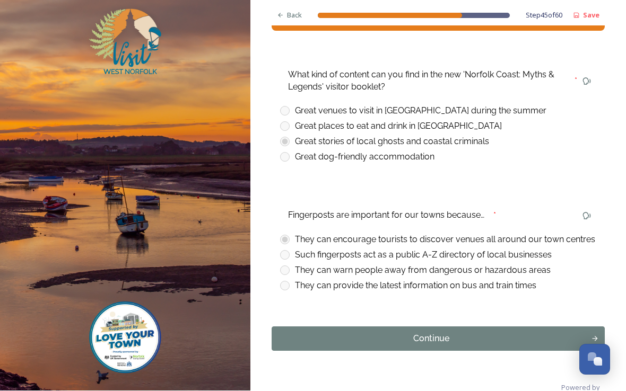
click at [435, 333] on div "Continue" at bounding box center [431, 339] width 308 height 13
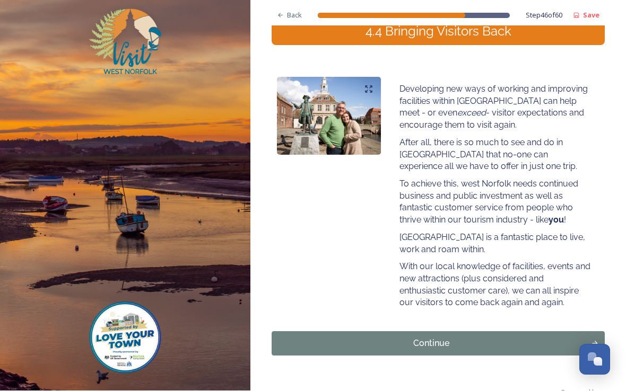
scroll to position [128, 0]
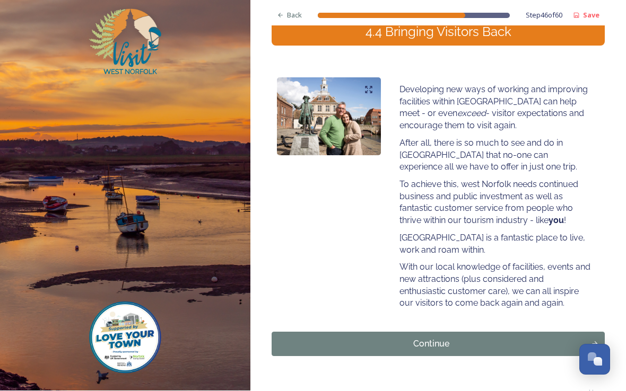
click at [434, 338] on div "Continue" at bounding box center [431, 344] width 308 height 13
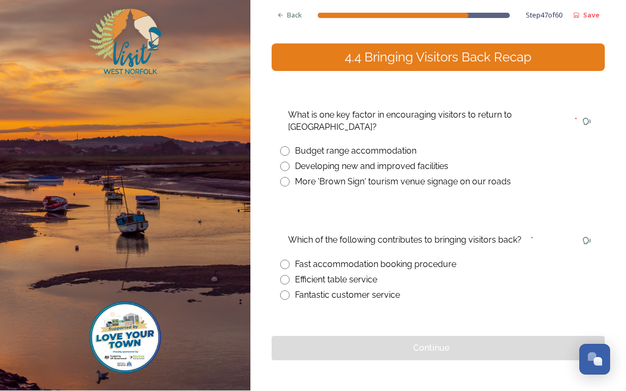
scroll to position [103, 0]
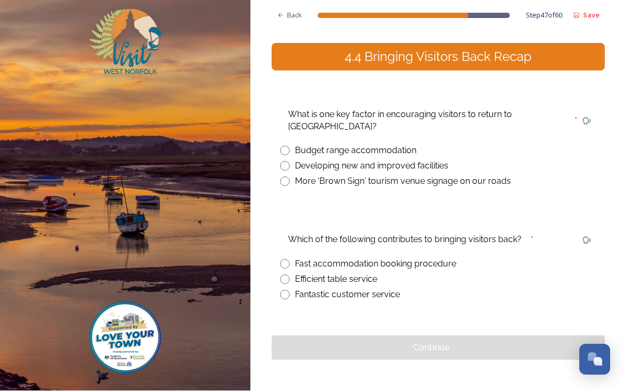
click at [288, 162] on input "radio" at bounding box center [285, 167] width 10 height 10
radio input "true"
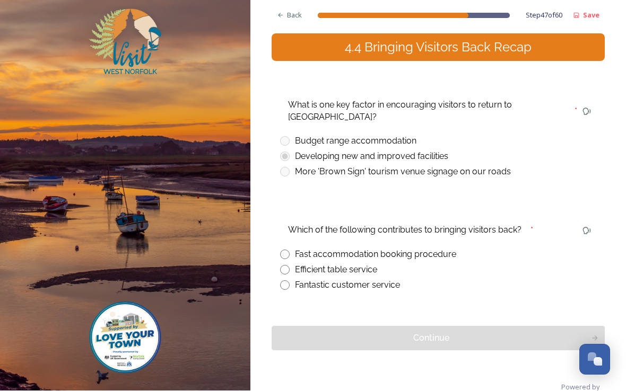
scroll to position [112, 0]
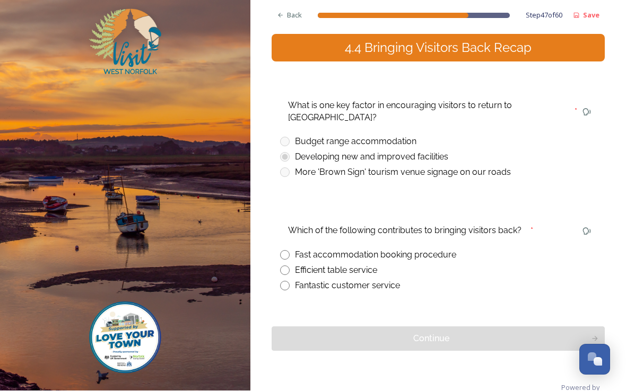
click at [286, 282] on input "radio" at bounding box center [285, 287] width 10 height 10
radio input "true"
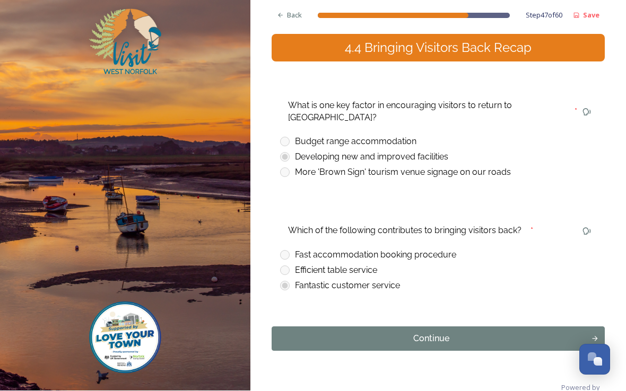
click at [442, 327] on button "Continue" at bounding box center [437, 339] width 333 height 24
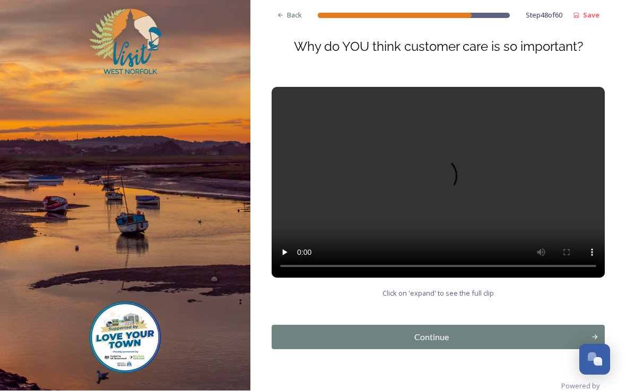
scroll to position [112, 0]
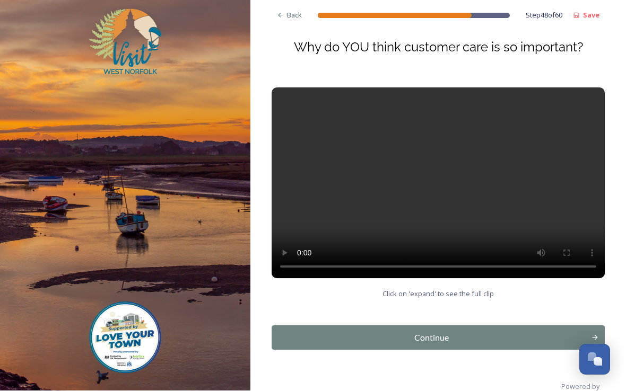
click at [445, 157] on video at bounding box center [437, 183] width 333 height 191
click at [442, 332] on div "Continue" at bounding box center [431, 338] width 308 height 13
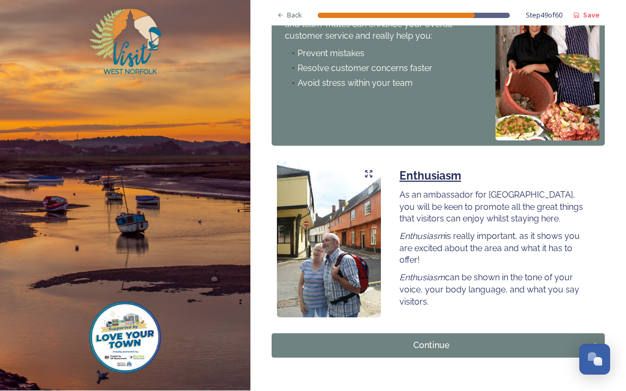
scroll to position [798, 0]
click at [436, 340] on div "Continue" at bounding box center [431, 346] width 308 height 13
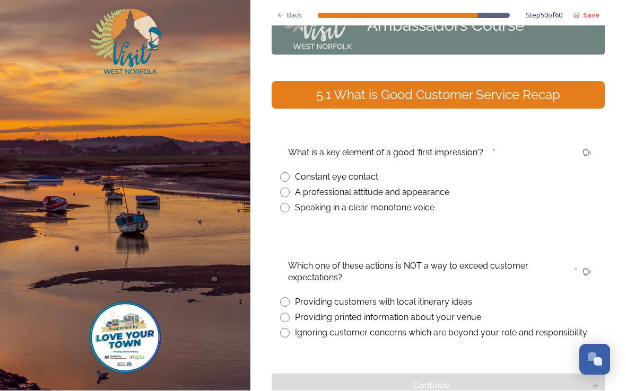
scroll to position [65, 0]
click at [287, 188] on input "radio" at bounding box center [285, 193] width 10 height 10
radio input "true"
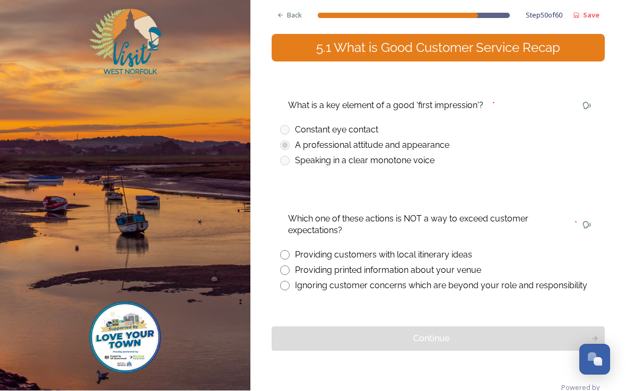
scroll to position [112, 0]
click at [289, 282] on input "radio" at bounding box center [285, 287] width 10 height 10
radio input "true"
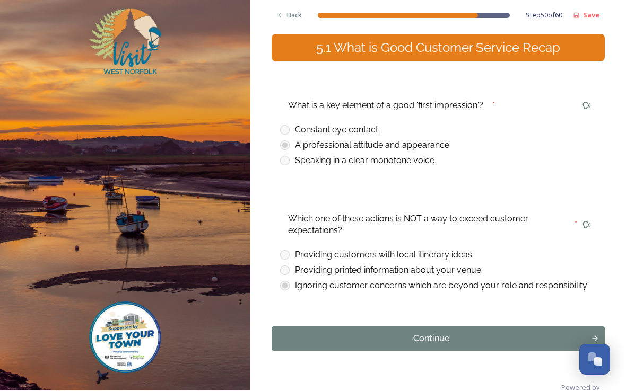
click at [437, 333] on div "Continue" at bounding box center [431, 339] width 308 height 13
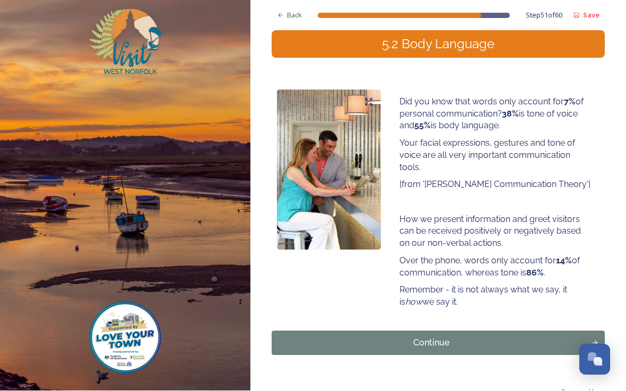
scroll to position [115, 0]
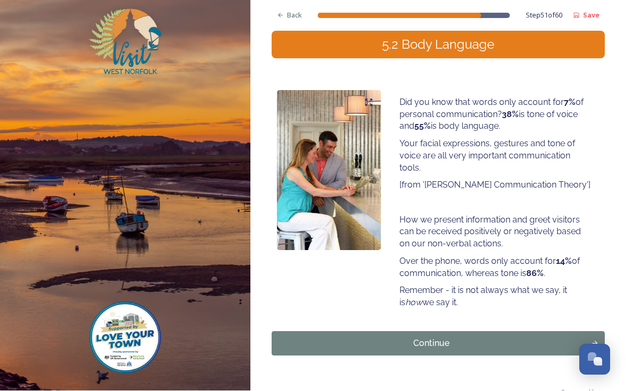
click at [437, 338] on div "Continue" at bounding box center [431, 344] width 308 height 13
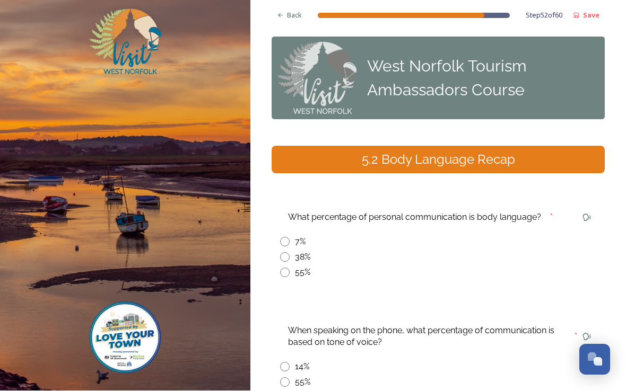
click at [288, 253] on input "radio" at bounding box center [285, 258] width 10 height 10
radio input "true"
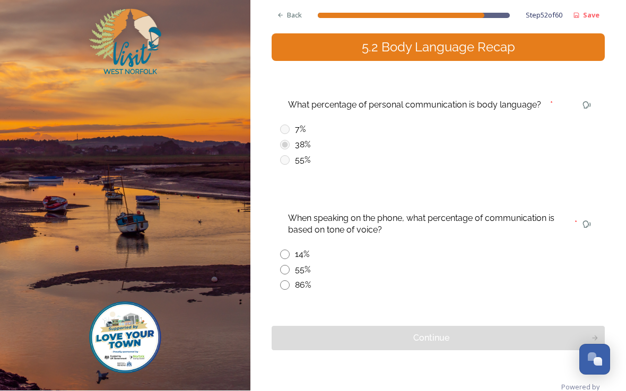
scroll to position [112, 0]
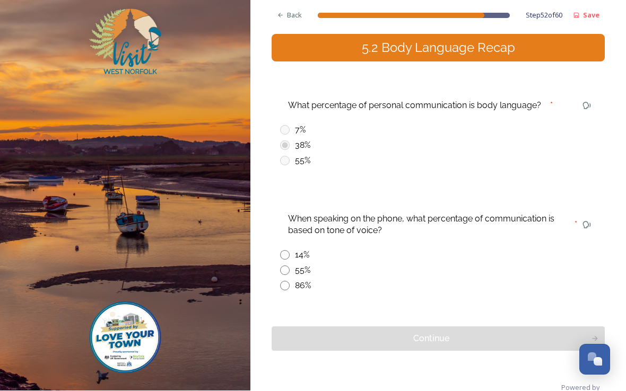
click at [282, 280] on div "86%" at bounding box center [438, 286] width 316 height 13
radio input "true"
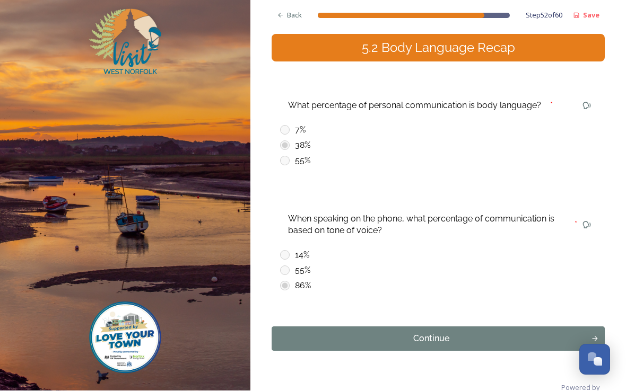
click at [436, 333] on div "Continue" at bounding box center [431, 339] width 308 height 13
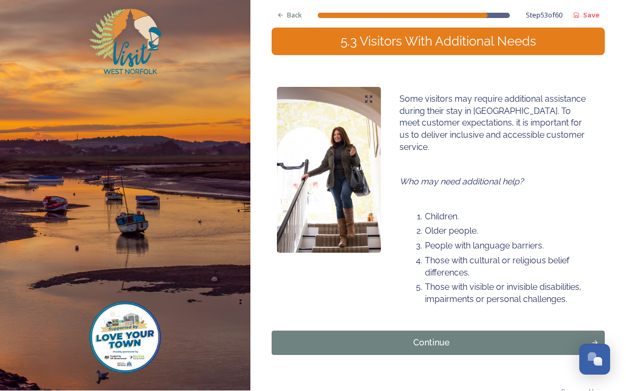
scroll to position [118, 0]
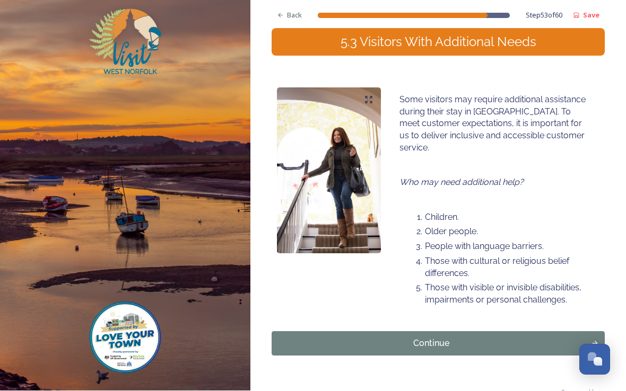
click at [439, 338] on div "Continue" at bounding box center [431, 344] width 308 height 13
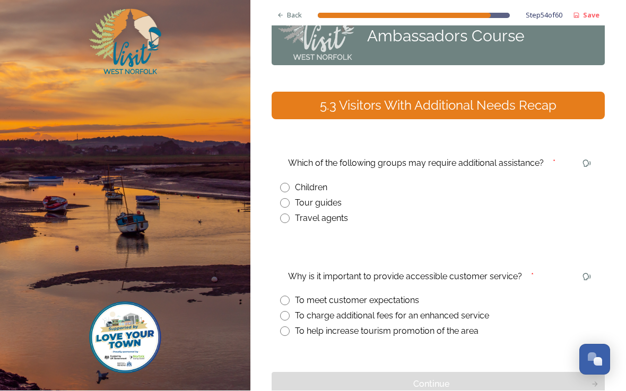
scroll to position [54, 0]
click at [288, 183] on input "radio" at bounding box center [285, 188] width 10 height 10
radio input "true"
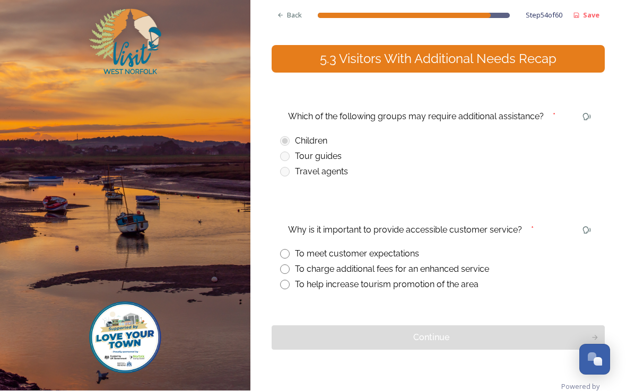
scroll to position [100, 0]
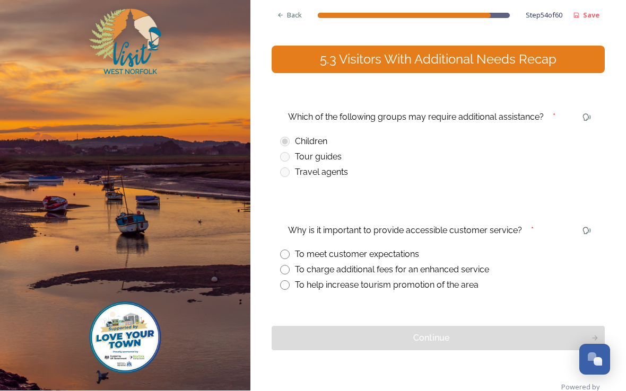
click at [288, 250] on input "radio" at bounding box center [285, 255] width 10 height 10
radio input "true"
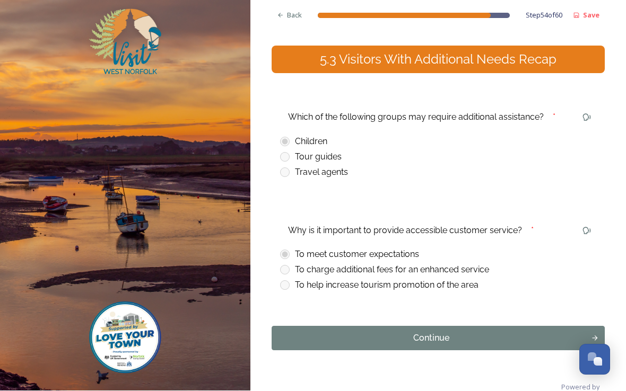
click at [436, 332] on div "Continue" at bounding box center [431, 338] width 308 height 13
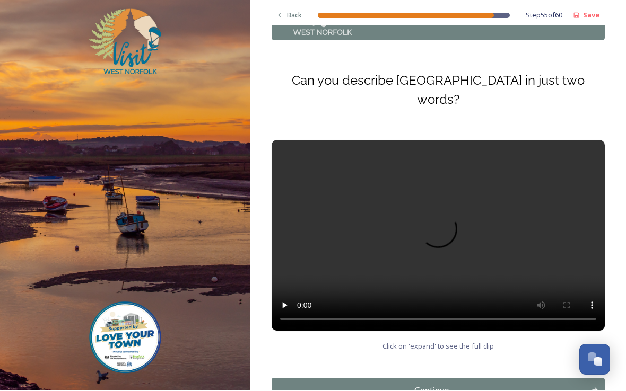
scroll to position [80, 0]
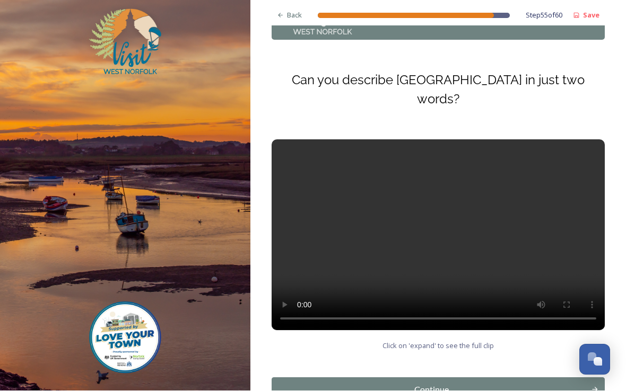
click at [444, 196] on video at bounding box center [437, 235] width 333 height 191
click at [439, 384] on div "Continue" at bounding box center [431, 390] width 308 height 13
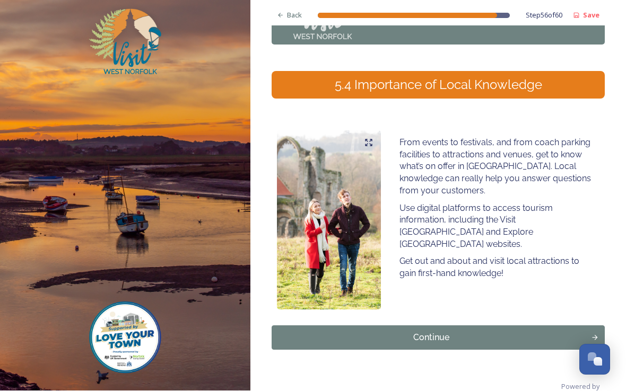
scroll to position [74, 0]
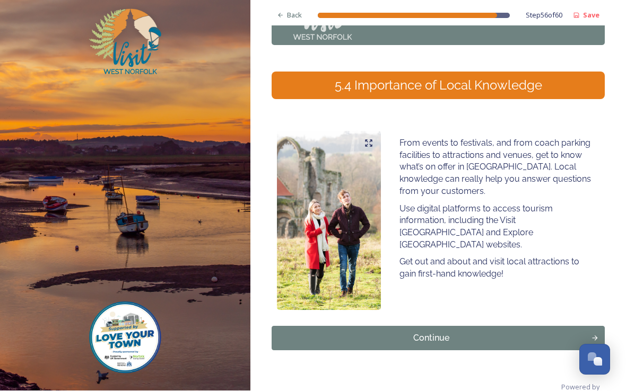
click at [434, 332] on div "Continue" at bounding box center [431, 338] width 308 height 13
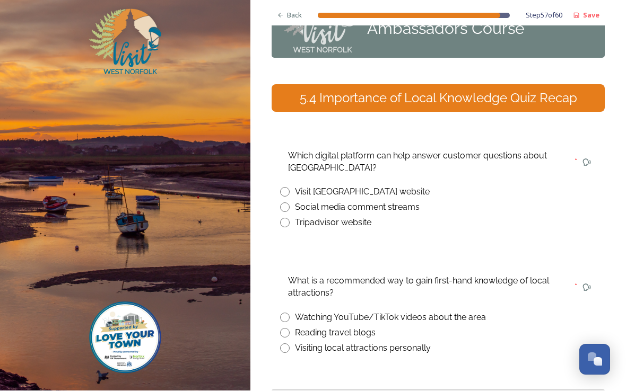
scroll to position [63, 0]
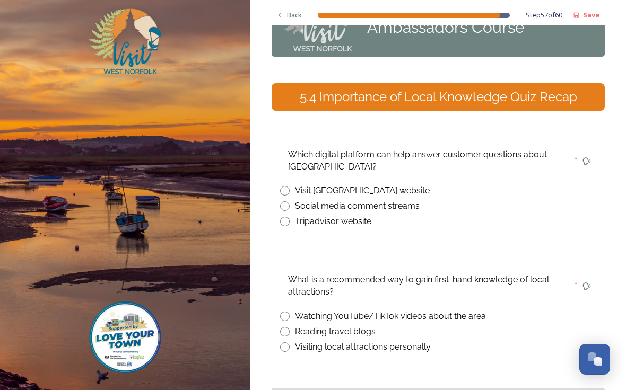
click at [287, 187] on input "radio" at bounding box center [285, 192] width 10 height 10
radio input "true"
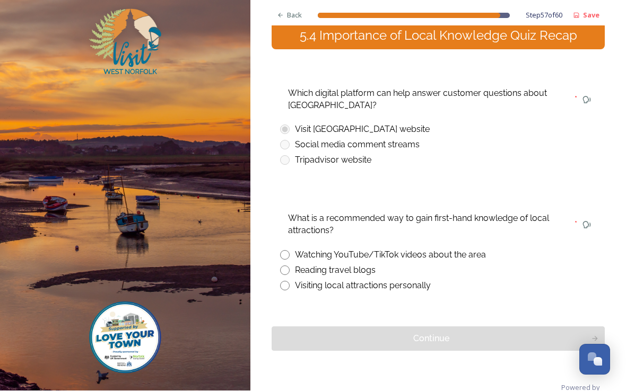
scroll to position [124, 0]
click at [303, 282] on div "Back Step 57 of 60 Save West Norfolk Tourism Ambassadors Course 5.4 Importance …" at bounding box center [437, 144] width 333 height 537
click at [286, 282] on input "radio" at bounding box center [285, 287] width 10 height 10
radio input "true"
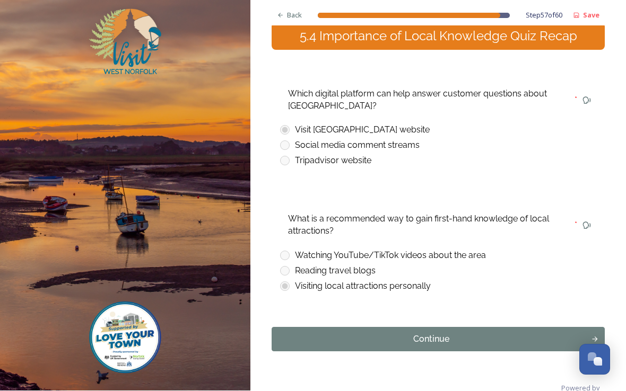
click at [442, 334] on div "Continue" at bounding box center [431, 340] width 308 height 13
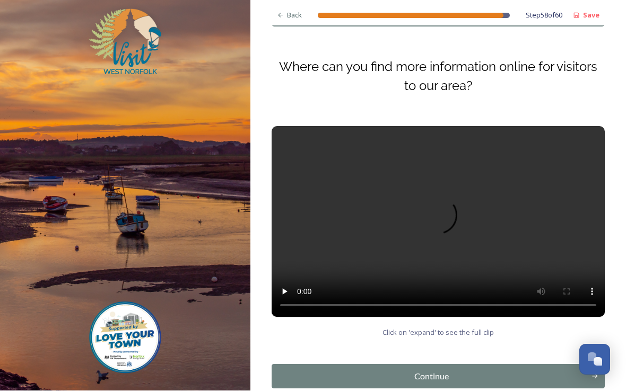
scroll to position [93, 0]
click at [442, 209] on video at bounding box center [437, 222] width 333 height 191
click at [438, 371] on div "Continue" at bounding box center [431, 377] width 308 height 13
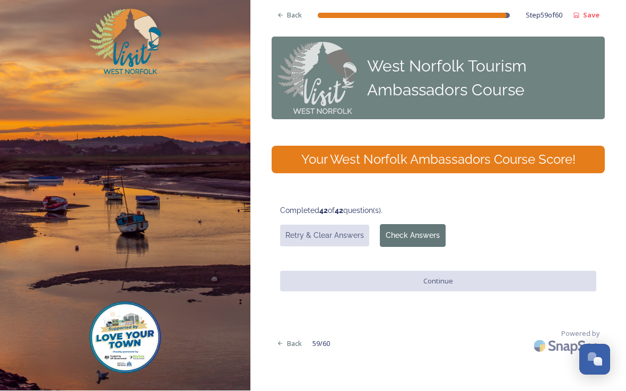
click at [415, 225] on button "Check Answers" at bounding box center [413, 236] width 66 height 23
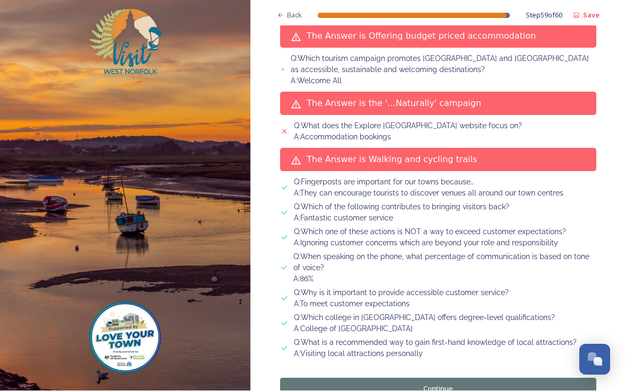
scroll to position [1252, 0]
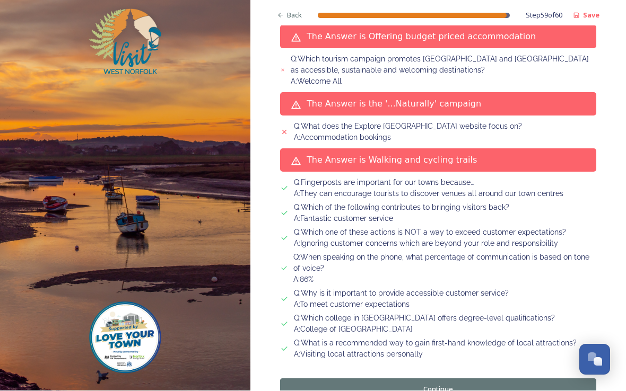
click at [443, 379] on button "Continue" at bounding box center [438, 390] width 316 height 22
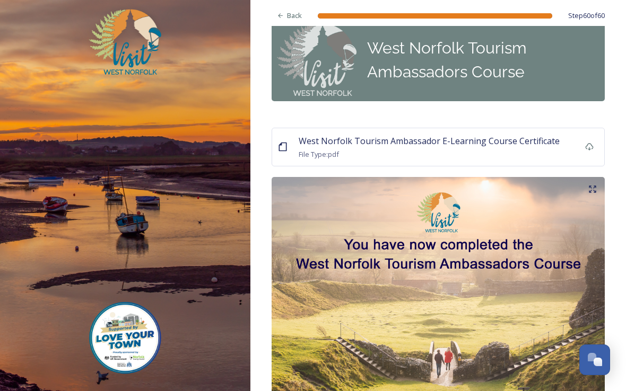
scroll to position [14, 0]
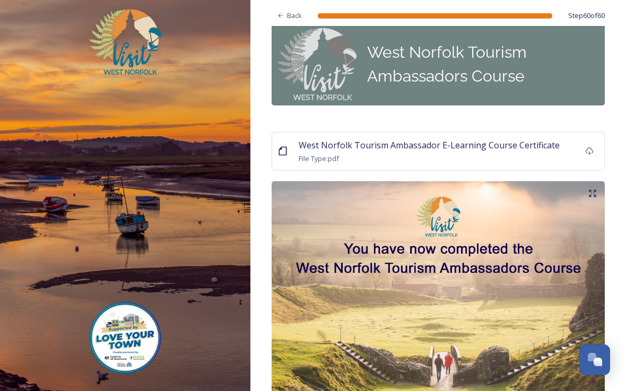
click at [530, 150] on span "West Norfolk Tourism Ambassador E-Learning Course Certificate" at bounding box center [429, 145] width 261 height 12
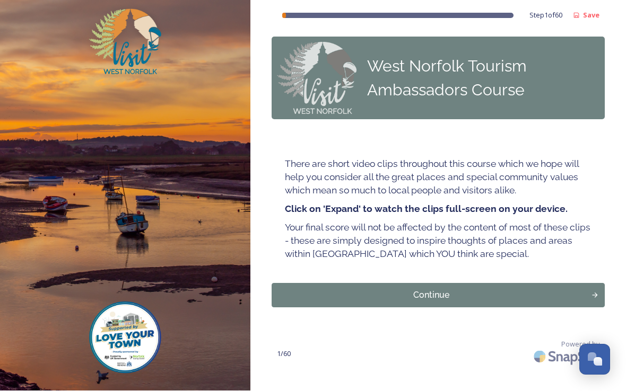
click at [460, 290] on div "Continue" at bounding box center [431, 296] width 308 height 13
